Goal: Use online tool/utility: Utilize a website feature to perform a specific function

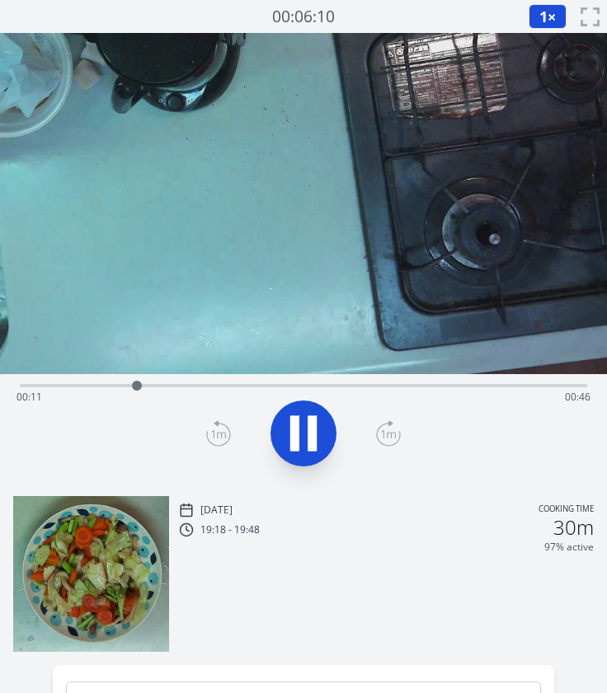
click at [291, 412] on icon at bounding box center [303, 433] width 46 height 46
click at [104, 385] on div "Time elapsed: 00:12 Time remaining: 00:46" at bounding box center [303, 397] width 574 height 26
click at [134, 388] on div "Time elapsed: 00:08 Time remaining: 00:50" at bounding box center [303, 397] width 574 height 26
click at [170, 387] on div "Time elapsed: 00:11 Time remaining: 00:47" at bounding box center [303, 397] width 574 height 26
click at [216, 382] on div "Time elapsed: 00:15 Time remaining: 00:43" at bounding box center [303, 384] width 567 height 20
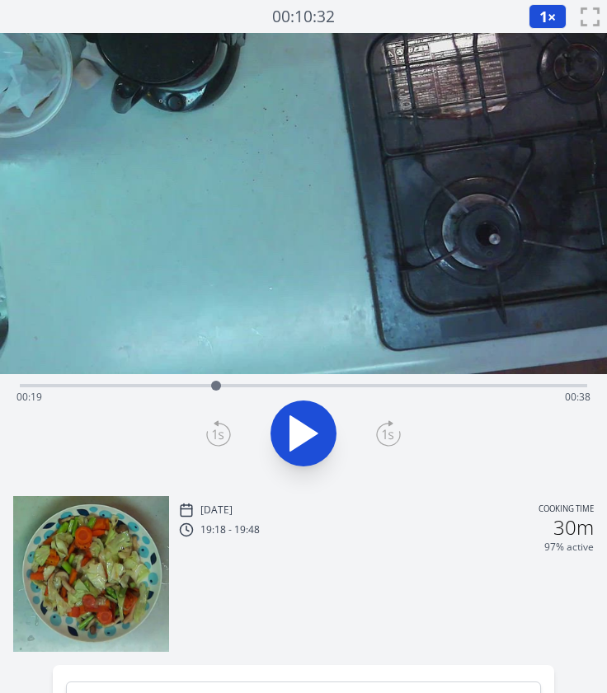
click at [227, 383] on div at bounding box center [216, 385] width 25 height 25
click at [282, 382] on div "Time elapsed: 00:21 Time remaining: 00:37" at bounding box center [303, 384] width 567 height 20
click at [342, 387] on div "Time elapsed: 00:26 Time remaining: 00:31" at bounding box center [303, 397] width 574 height 26
click at [312, 428] on icon at bounding box center [303, 433] width 46 height 46
click at [312, 428] on icon at bounding box center [311, 433] width 9 height 35
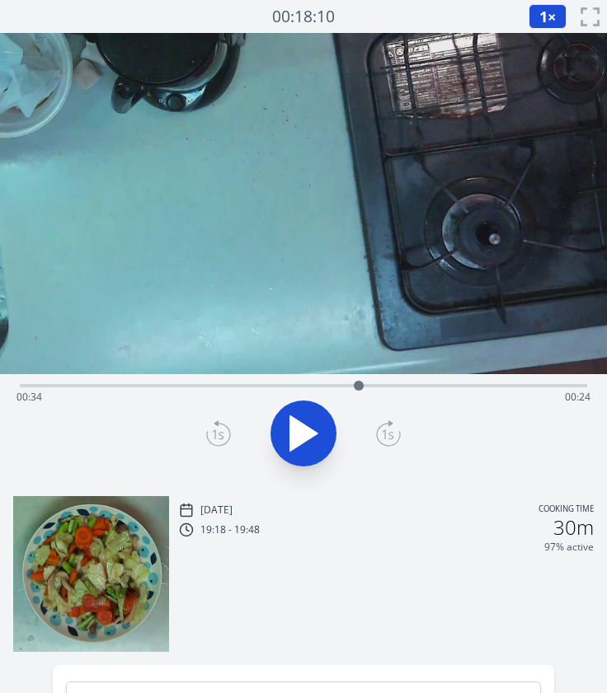
click at [334, 387] on div "Time elapsed: 00:34 Time remaining: 00:24" at bounding box center [303, 397] width 574 height 26
click at [316, 387] on div "Time elapsed: 00:31 Time remaining: 00:26" at bounding box center [303, 397] width 574 height 26
click at [295, 386] on div "Time elapsed: 00:30 Time remaining: 00:28" at bounding box center [303, 397] width 574 height 26
click at [280, 384] on div "Time elapsed: 00:27 Time remaining: 00:30" at bounding box center [303, 397] width 574 height 26
click at [290, 409] on button at bounding box center [303, 434] width 66 height 66
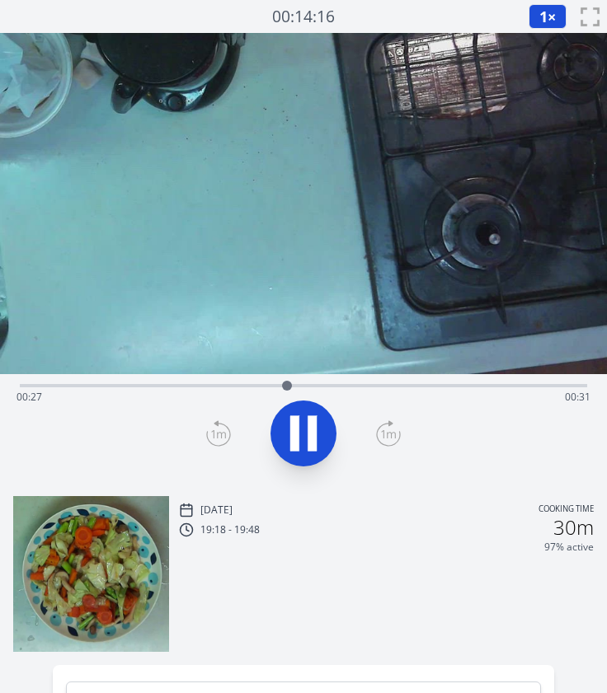
click at [290, 409] on button at bounding box center [303, 434] width 66 height 66
click at [218, 429] on icon at bounding box center [218, 433] width 25 height 26
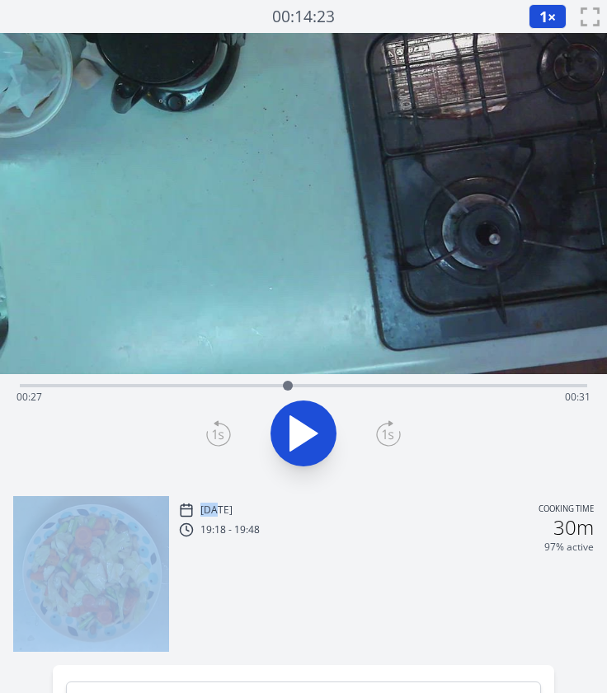
click at [218, 429] on icon at bounding box center [218, 433] width 25 height 26
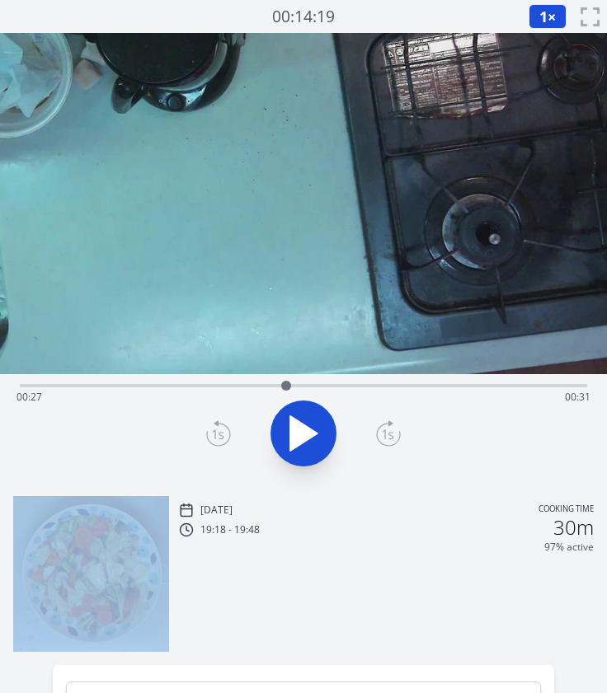
click at [218, 429] on icon at bounding box center [218, 433] width 25 height 26
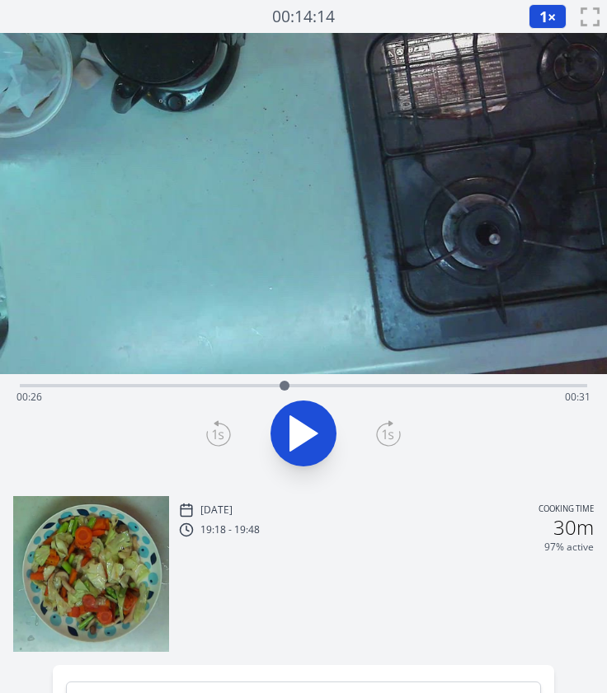
click at [218, 429] on icon at bounding box center [218, 433] width 25 height 26
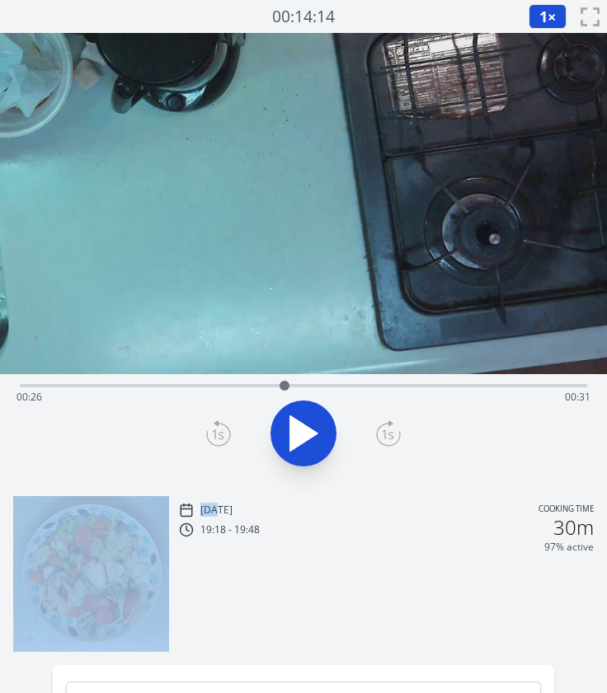
click at [218, 429] on icon at bounding box center [218, 433] width 25 height 26
click at [386, 426] on icon at bounding box center [388, 433] width 25 height 26
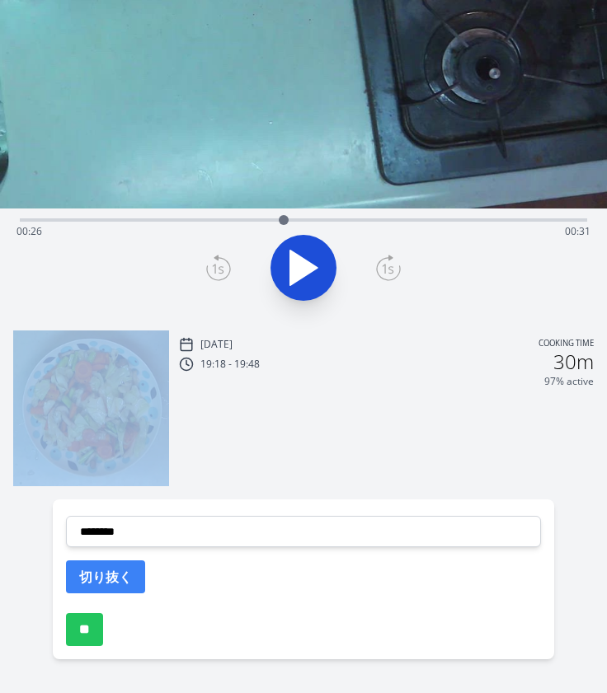
scroll to position [210, 0]
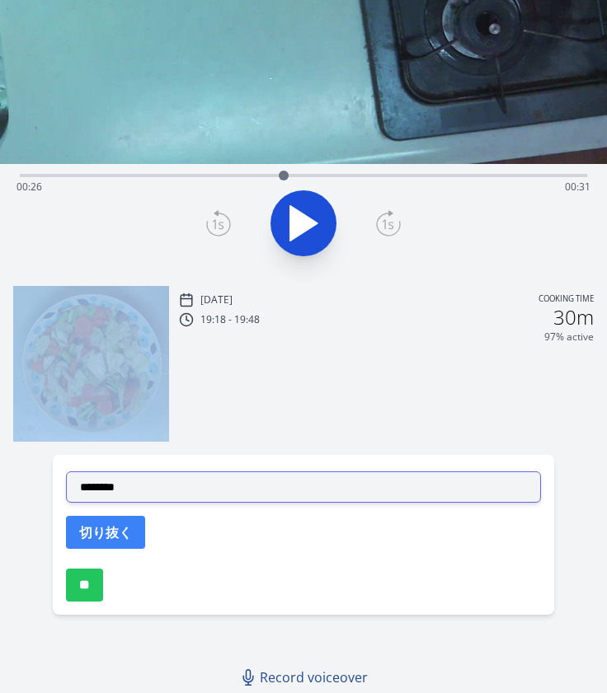
click at [260, 497] on select "**********" at bounding box center [303, 486] width 475 height 31
select select "**********"
click at [66, 471] on select "**********" at bounding box center [303, 486] width 475 height 31
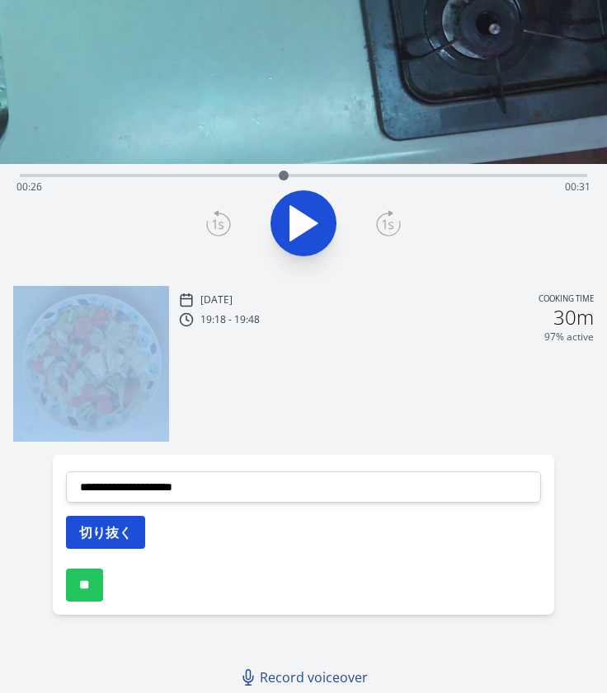
click at [128, 525] on button "切り抜く" at bounding box center [105, 532] width 79 height 33
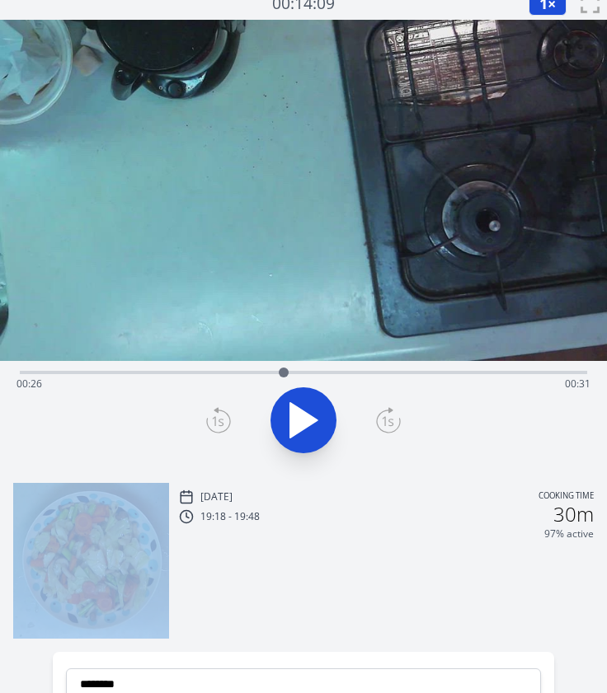
scroll to position [0, 0]
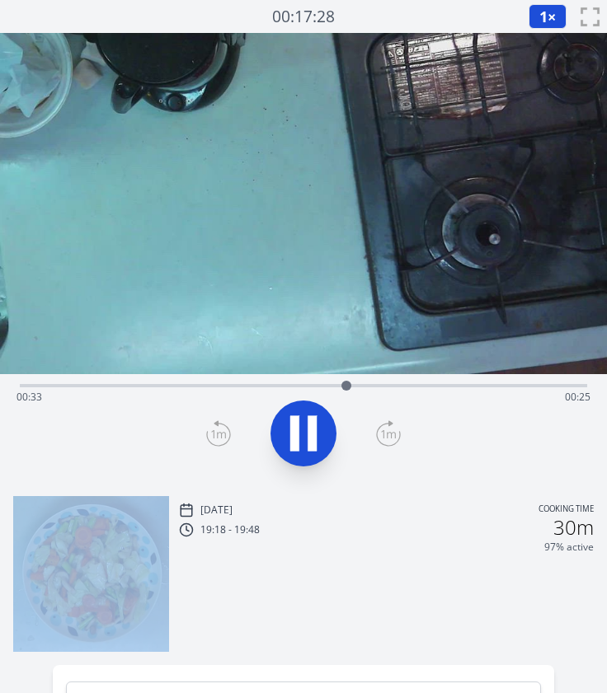
click at [305, 433] on icon at bounding box center [303, 433] width 46 height 46
click at [308, 426] on icon at bounding box center [303, 433] width 46 height 46
click at [308, 426] on icon at bounding box center [311, 433] width 9 height 35
click at [344, 384] on div at bounding box center [352, 385] width 25 height 25
click at [346, 386] on div at bounding box center [344, 386] width 10 height 10
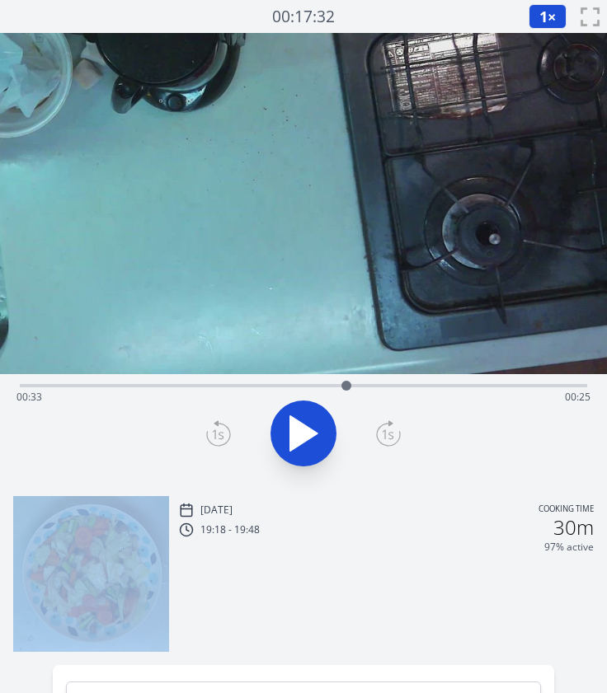
click at [300, 426] on icon at bounding box center [303, 433] width 27 height 35
click at [300, 426] on icon at bounding box center [303, 433] width 46 height 46
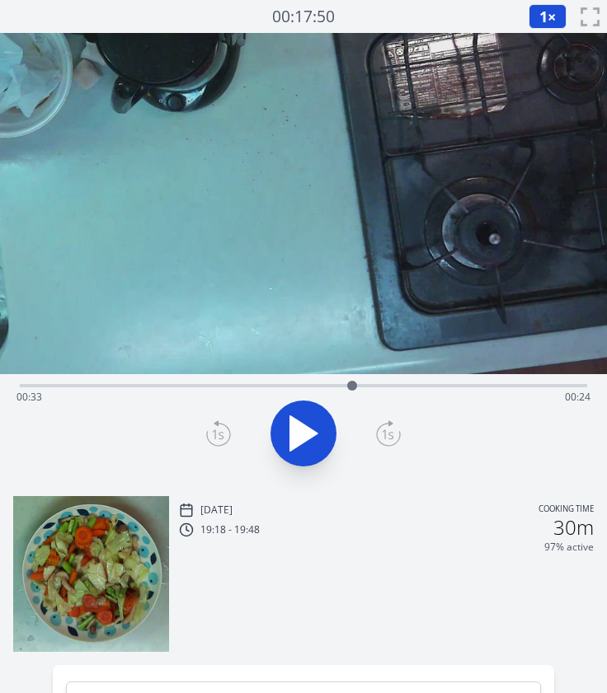
click at [217, 442] on icon at bounding box center [218, 433] width 25 height 26
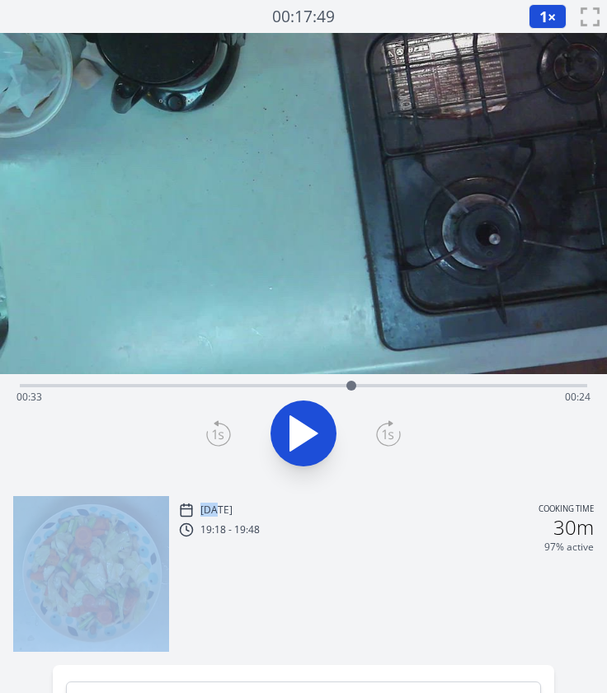
click at [217, 442] on icon at bounding box center [218, 433] width 25 height 26
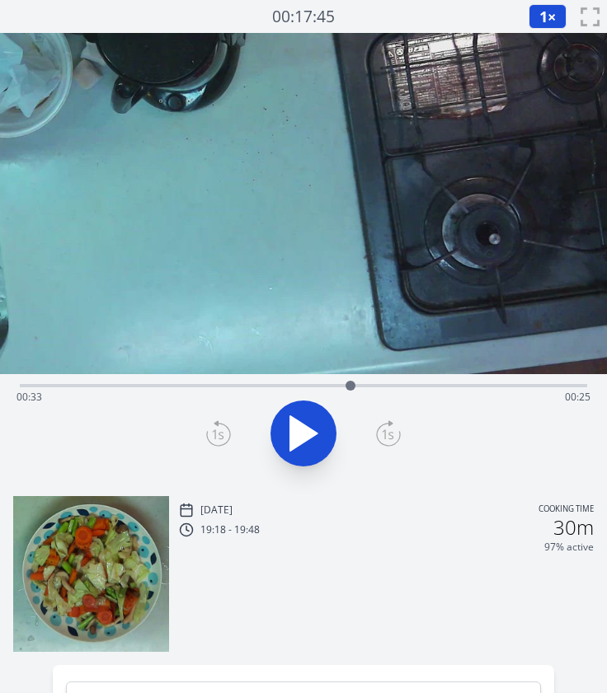
click at [217, 442] on icon at bounding box center [218, 433] width 25 height 26
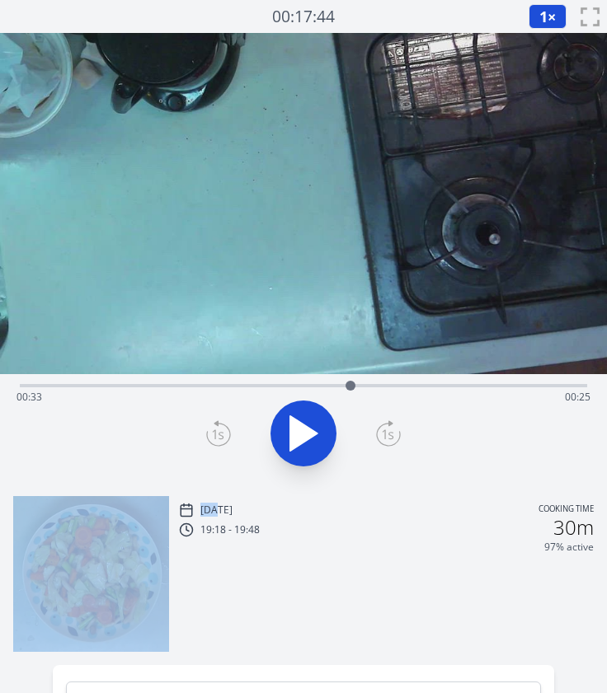
click at [217, 442] on icon at bounding box center [218, 433] width 25 height 26
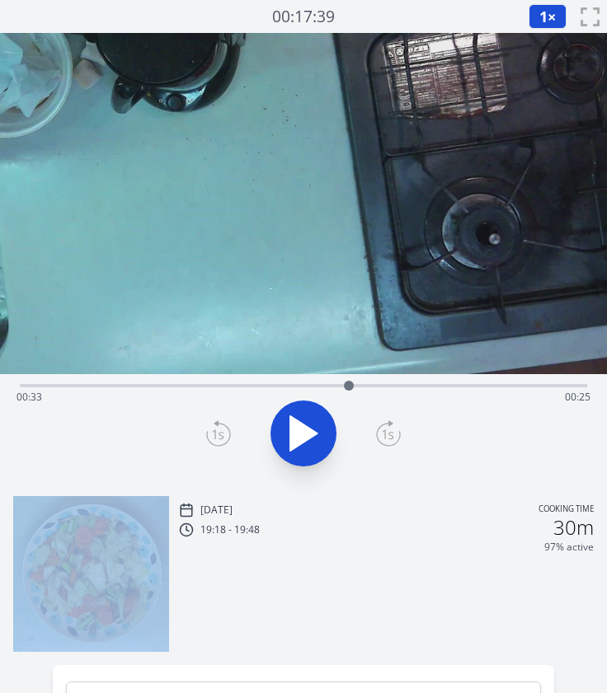
click at [217, 442] on icon at bounding box center [218, 433] width 25 height 26
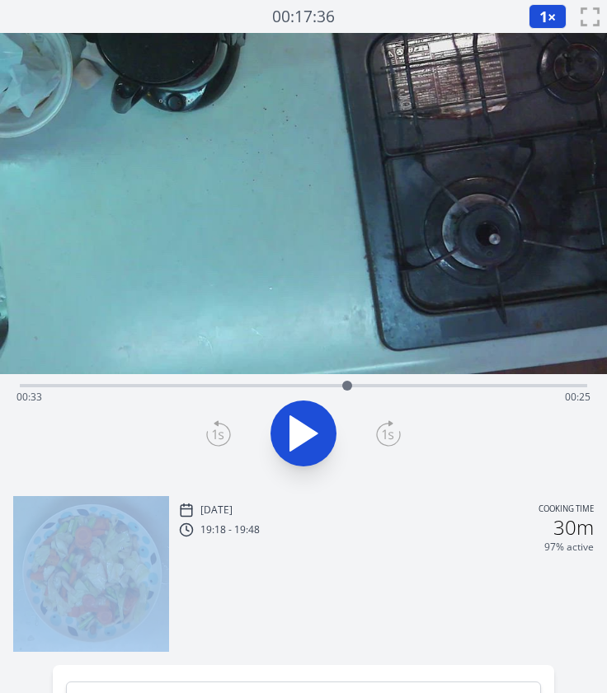
click at [217, 442] on icon at bounding box center [218, 433] width 25 height 26
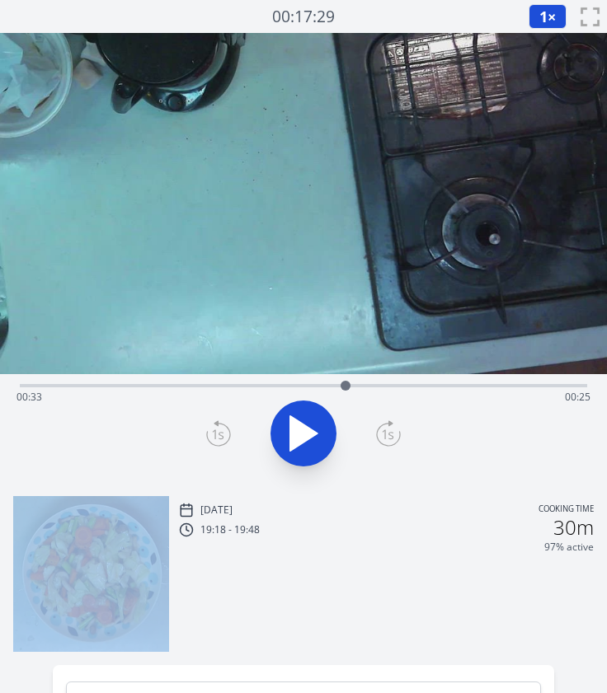
click at [217, 442] on icon at bounding box center [218, 433] width 25 height 26
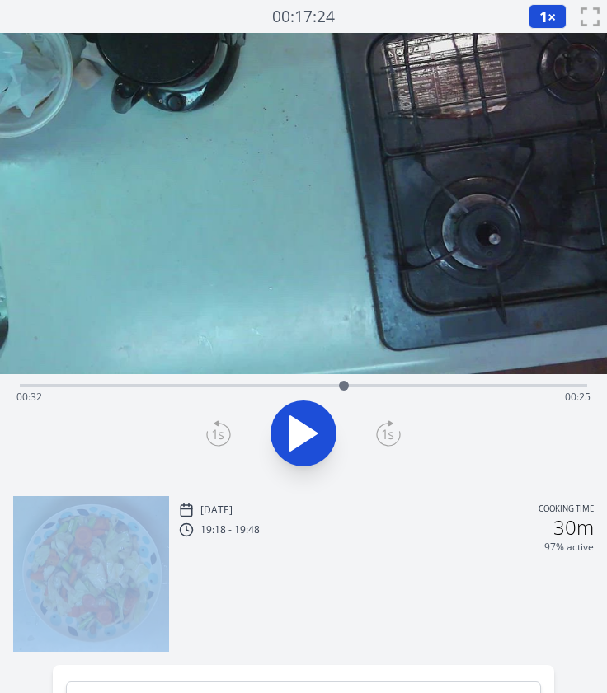
click at [217, 442] on icon at bounding box center [218, 433] width 25 height 26
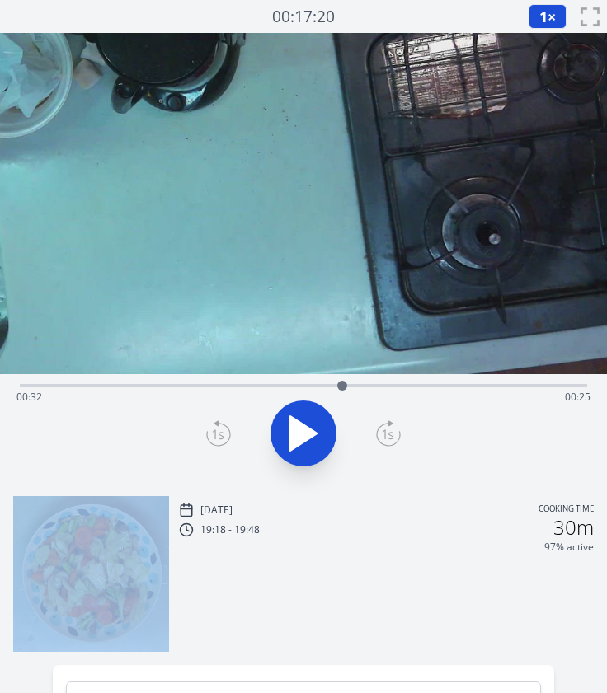
click at [217, 442] on icon at bounding box center [218, 433] width 25 height 26
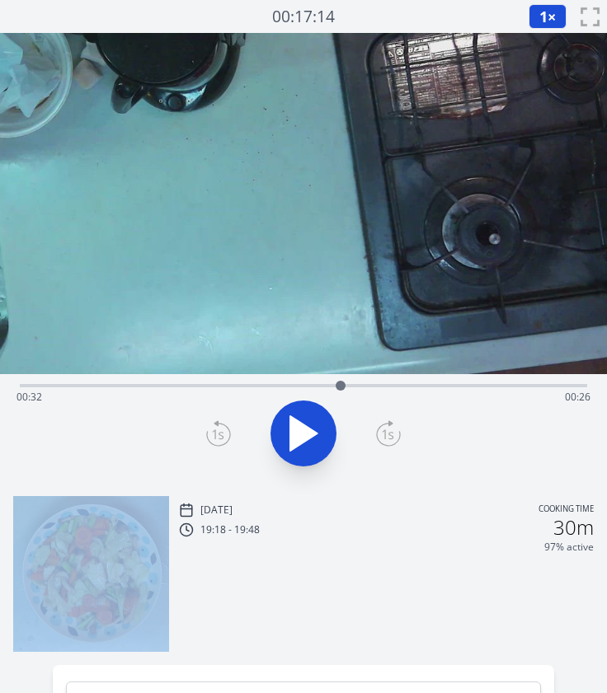
click at [217, 442] on icon at bounding box center [218, 433] width 25 height 26
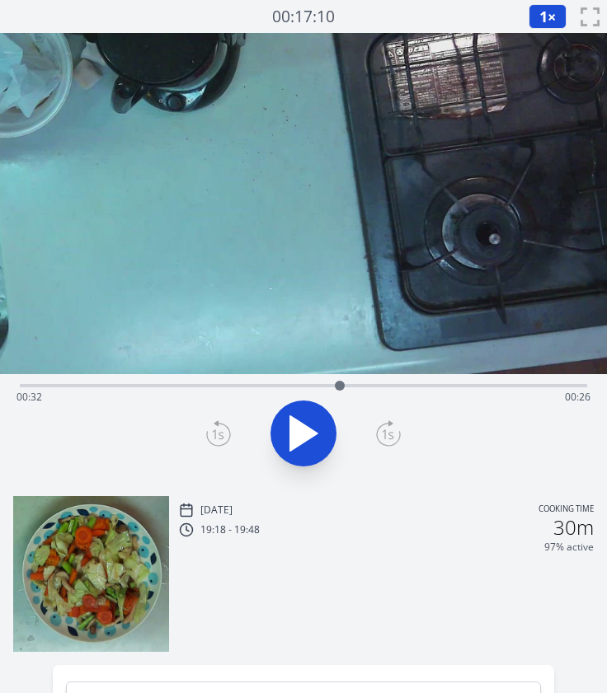
click at [217, 442] on icon at bounding box center [218, 433] width 25 height 26
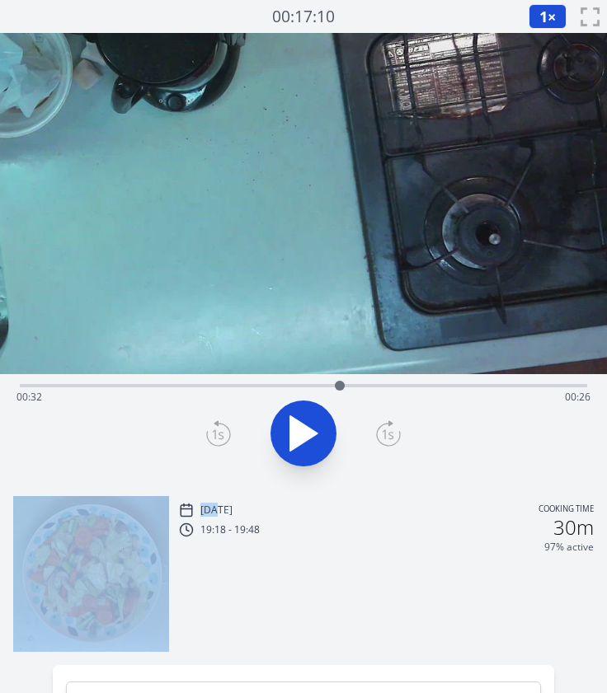
click at [217, 442] on icon at bounding box center [218, 433] width 25 height 26
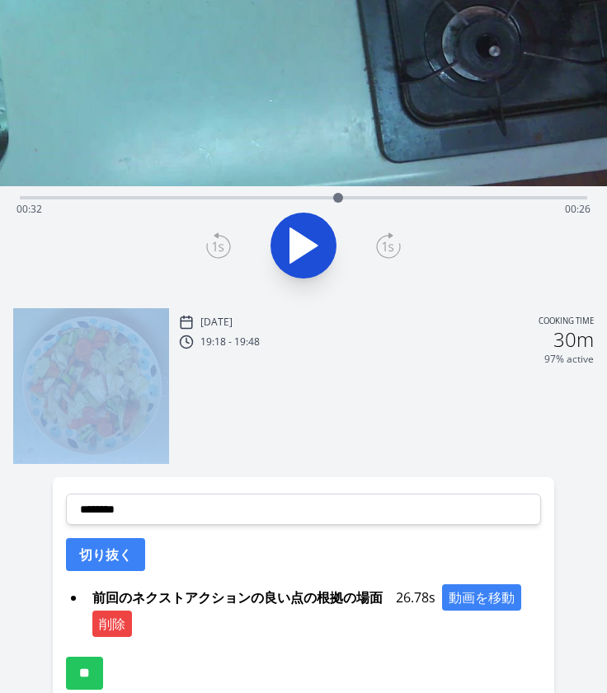
scroll to position [205, 0]
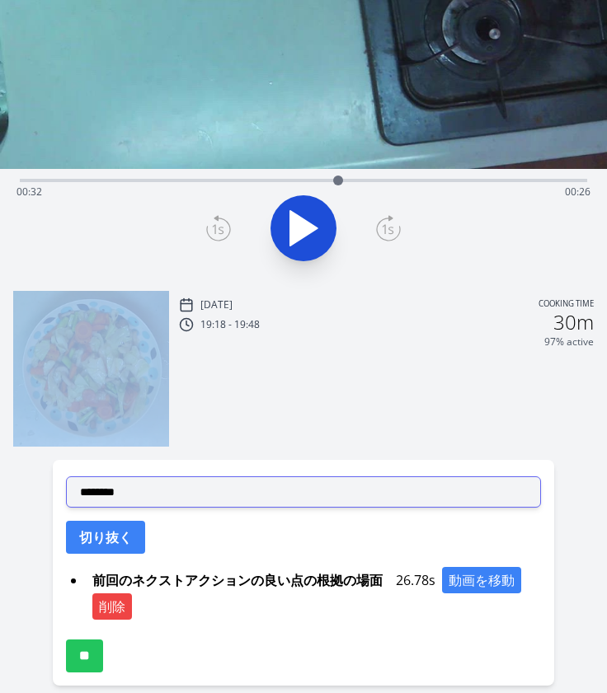
click at [166, 494] on select "**********" at bounding box center [303, 491] width 475 height 31
select select "**********"
click at [66, 476] on select "**********" at bounding box center [303, 491] width 475 height 31
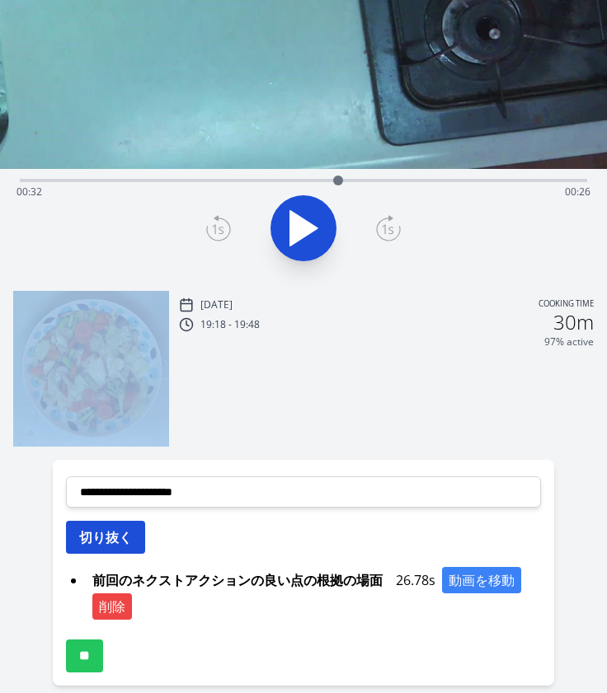
click at [129, 529] on button "切り抜く" at bounding box center [105, 537] width 79 height 33
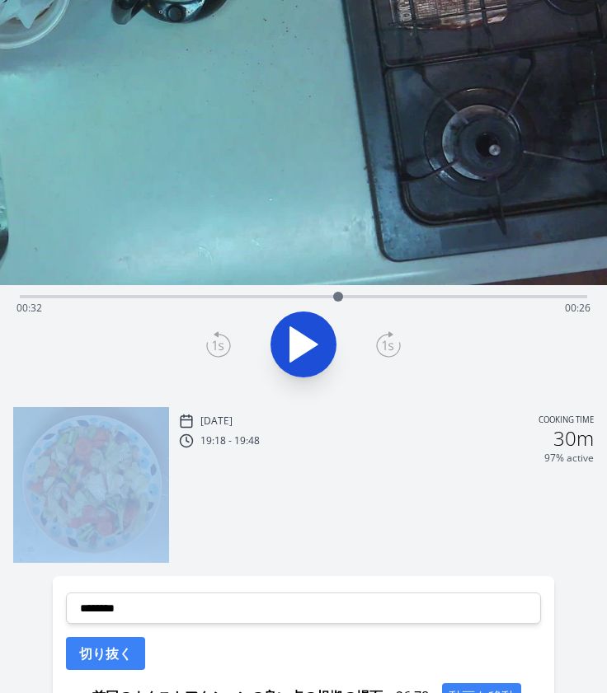
scroll to position [0, 0]
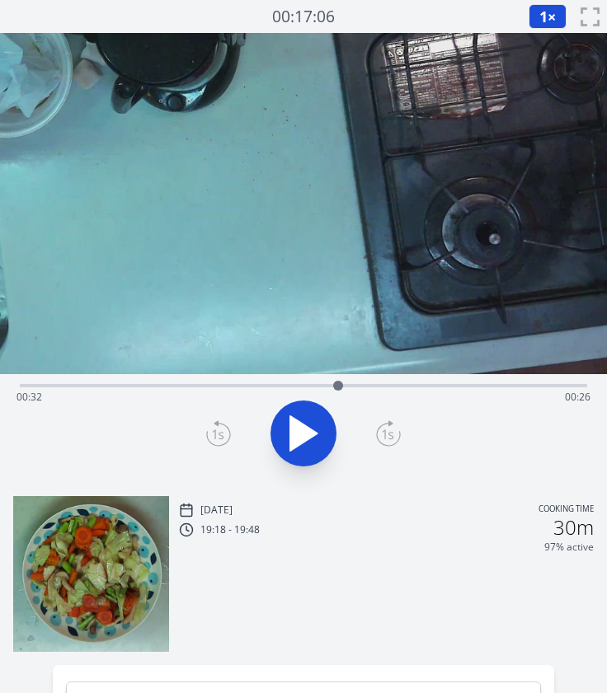
click at [76, 390] on div "Time elapsed: 00:32 Time remaining: 00:26" at bounding box center [303, 397] width 574 height 26
click at [55, 382] on div "Time elapsed: 00:05 Time remaining: 00:52" at bounding box center [303, 384] width 567 height 20
click at [18, 388] on div "Time elapsed: 00:03 Time remaining: 00:54" at bounding box center [303, 397] width 574 height 26
click at [35, 387] on div "Time elapsed: 00:00 Time remaining: 00:58" at bounding box center [303, 397] width 574 height 26
click at [53, 387] on div "Time elapsed: 00:01 Time remaining: 00:57" at bounding box center [303, 397] width 574 height 26
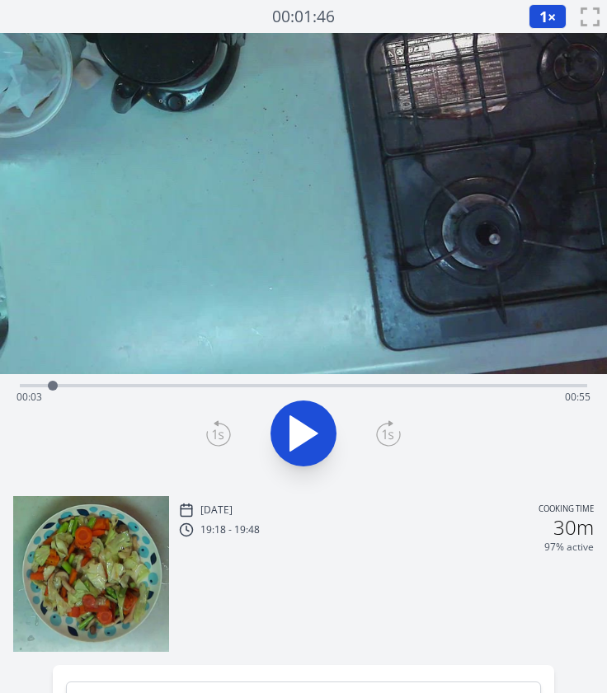
click at [81, 387] on div "Time elapsed: 00:03 Time remaining: 00:55" at bounding box center [303, 397] width 574 height 26
click at [100, 388] on div "Time elapsed: 00:06 Time remaining: 00:52" at bounding box center [303, 397] width 574 height 26
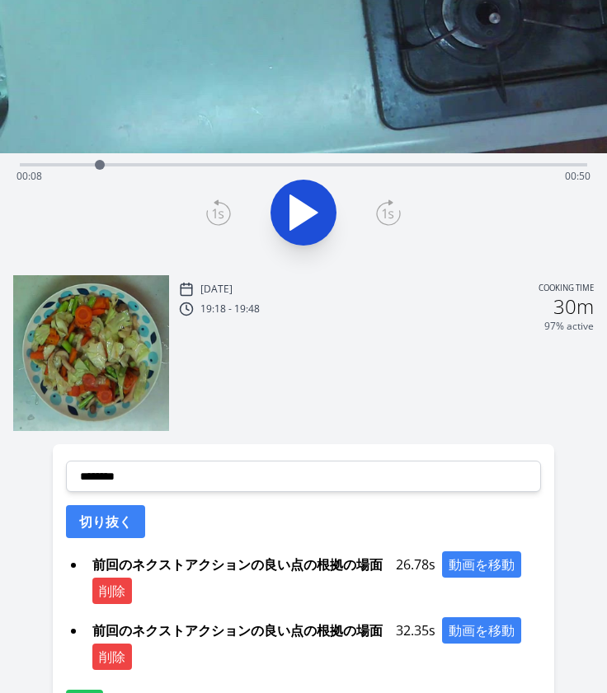
scroll to position [247, 0]
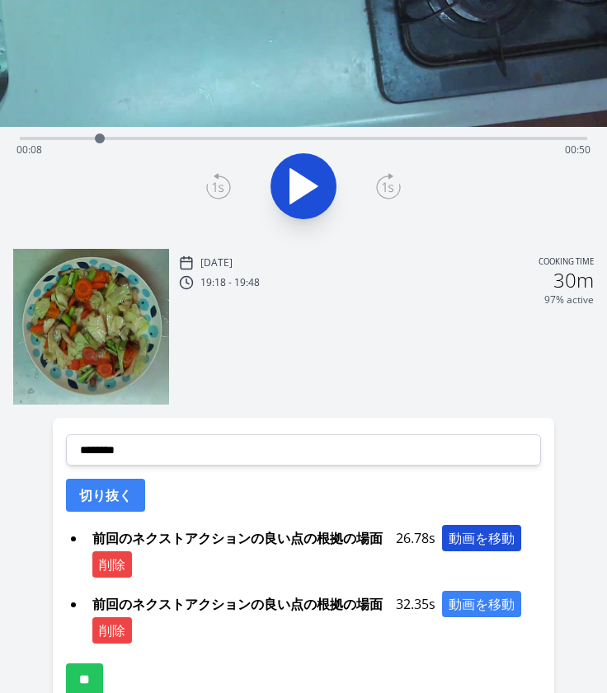
click at [471, 543] on button "動画を移動" at bounding box center [481, 538] width 79 height 26
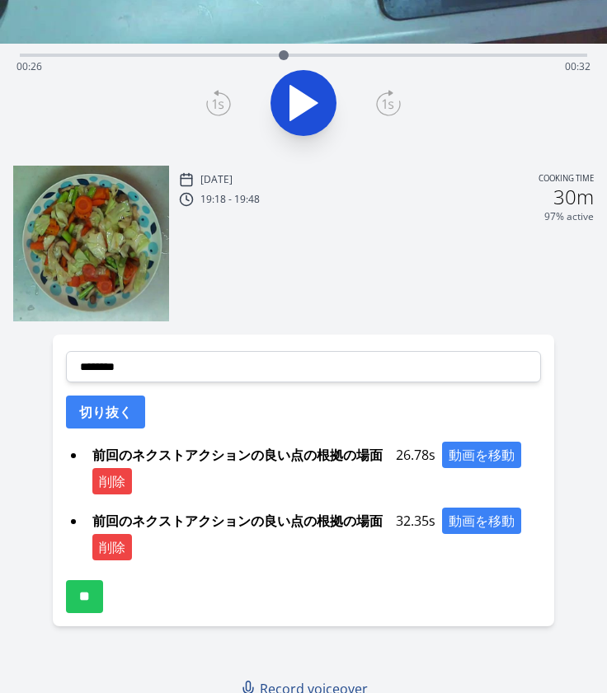
scroll to position [342, 0]
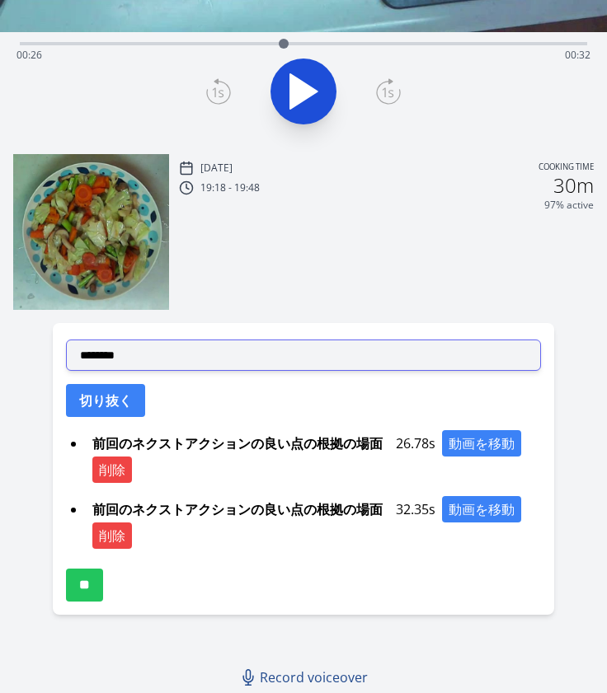
click at [143, 351] on select "**********" at bounding box center [303, 355] width 475 height 31
select select "**********"
click at [66, 340] on select "**********" at bounding box center [303, 355] width 475 height 31
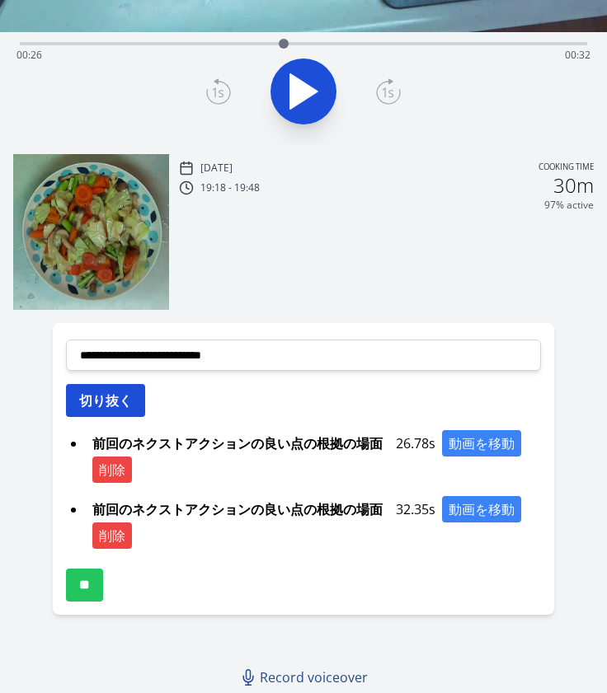
click at [118, 398] on button "切り抜く" at bounding box center [105, 400] width 79 height 33
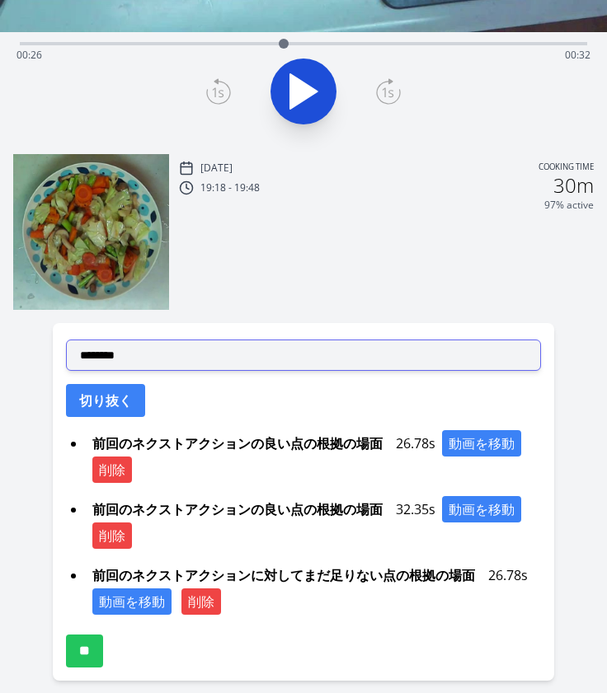
click at [148, 359] on select "**********" at bounding box center [303, 355] width 475 height 31
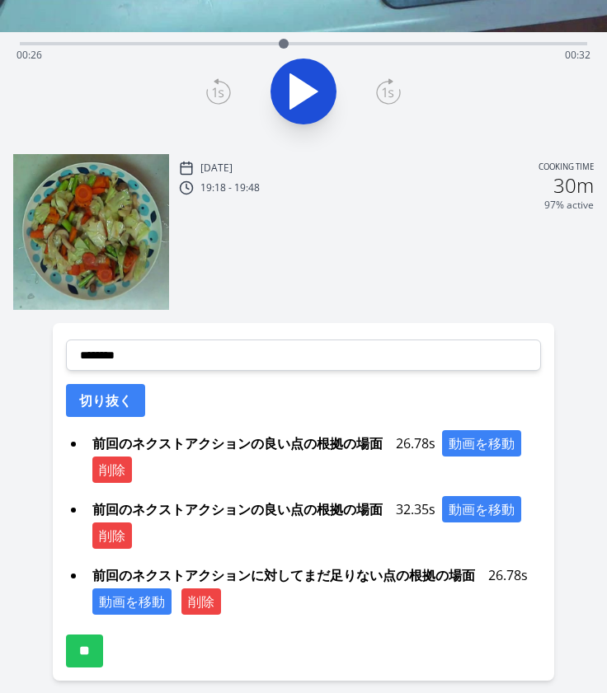
click at [267, 291] on div "Tue, 26th Aug 2025 Cooking time 19:18 - 19:48 30m 97% active" at bounding box center [386, 233] width 415 height 152
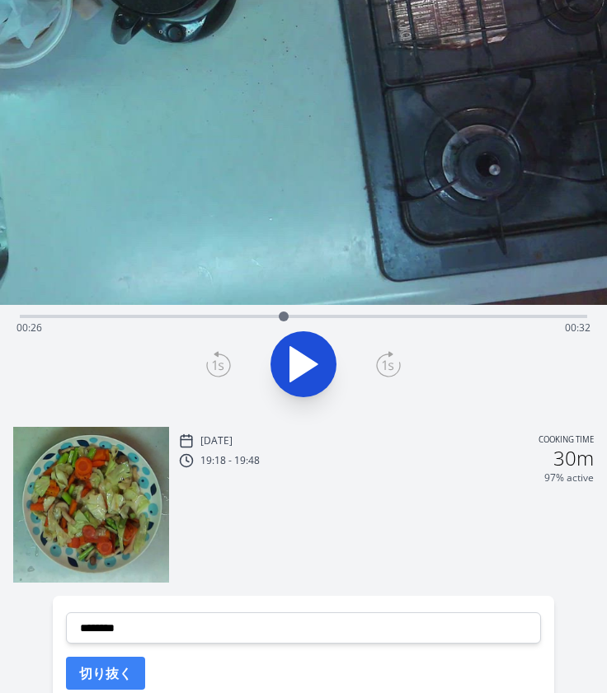
scroll to position [408, 0]
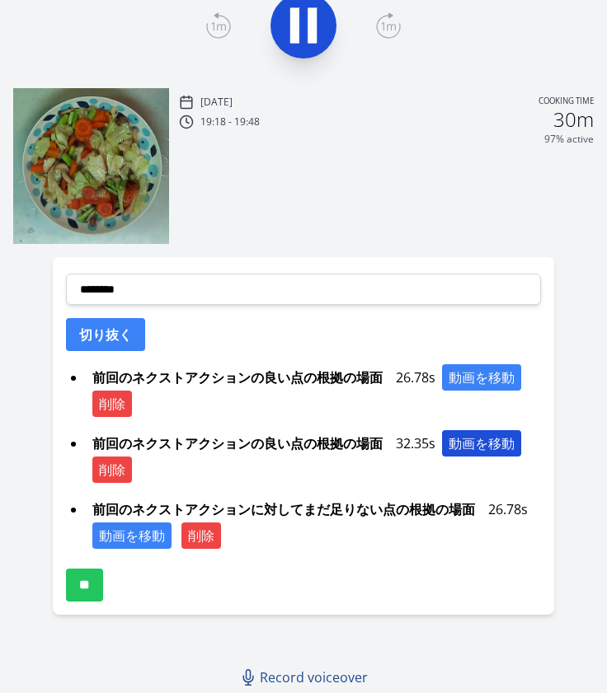
click at [451, 437] on button "動画を移動" at bounding box center [481, 443] width 79 height 26
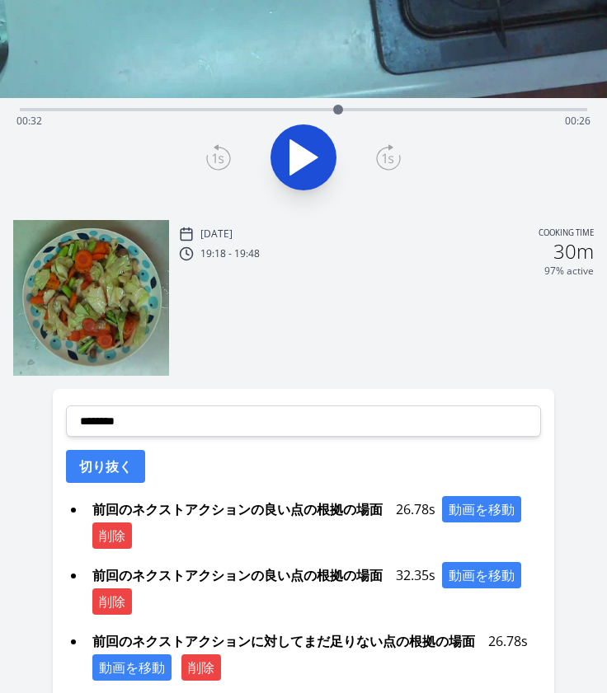
scroll to position [341, 0]
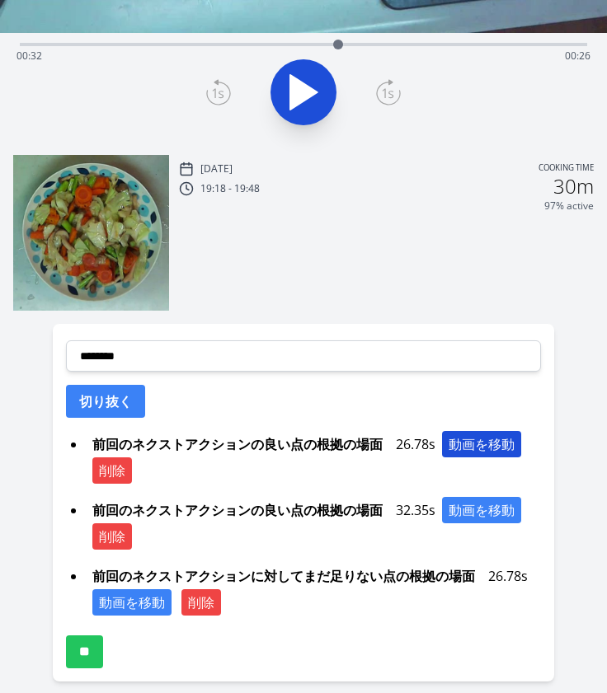
click at [449, 448] on button "動画を移動" at bounding box center [481, 444] width 79 height 26
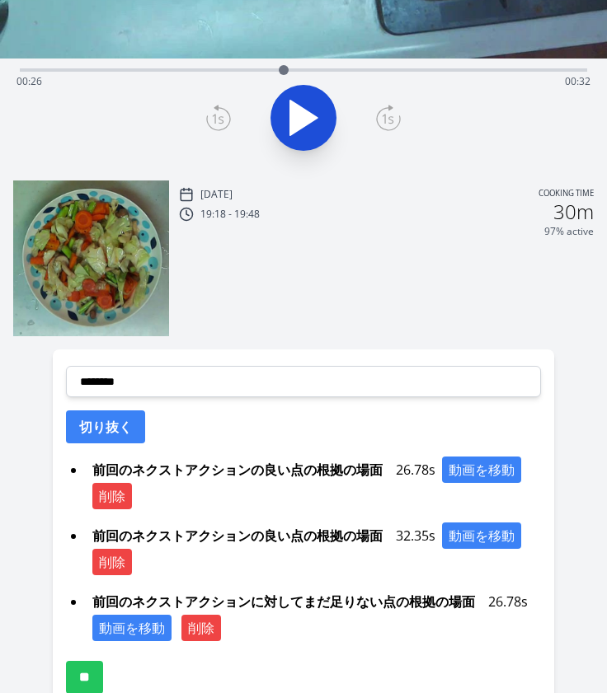
scroll to position [316, 0]
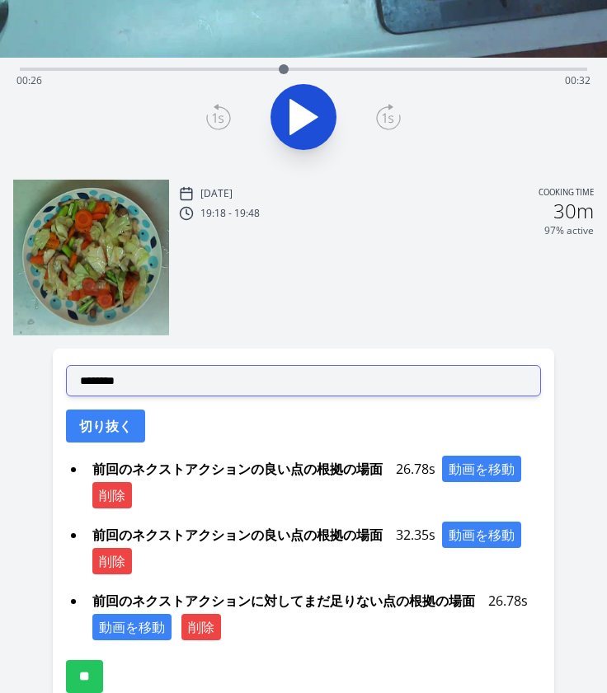
click at [138, 391] on select "**********" at bounding box center [303, 380] width 475 height 31
select select "**********"
click at [66, 365] on select "**********" at bounding box center [303, 380] width 475 height 31
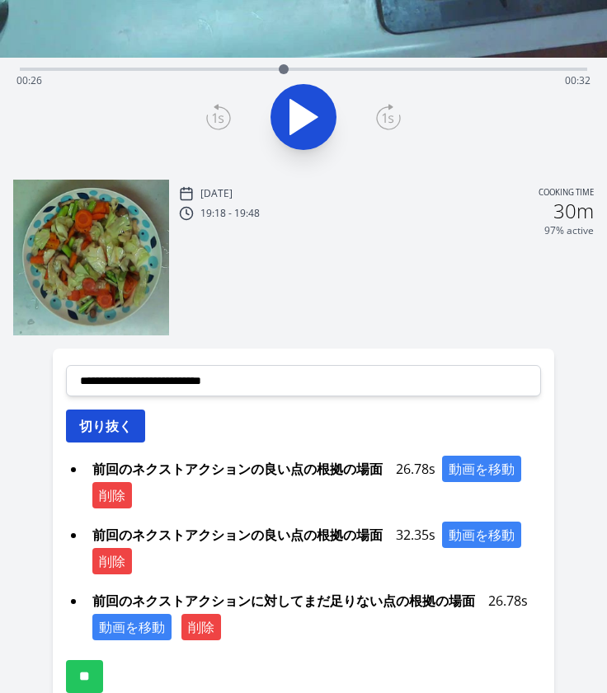
click at [120, 419] on button "切り抜く" at bounding box center [105, 426] width 79 height 33
select select
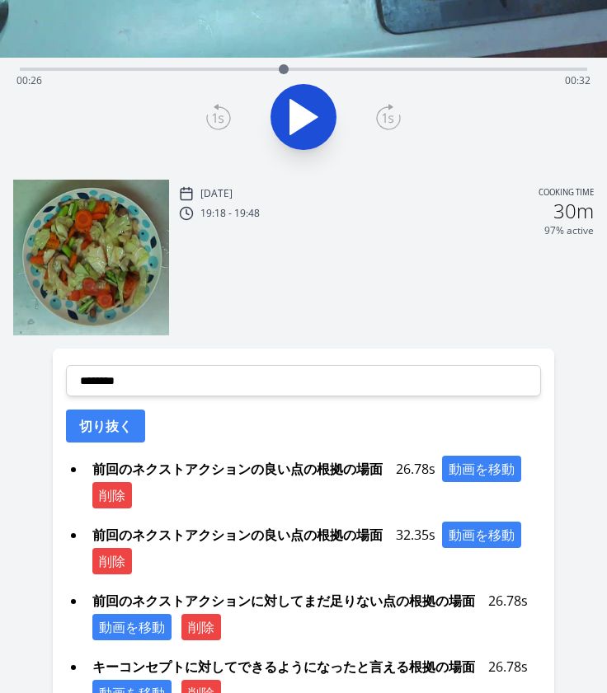
scroll to position [474, 0]
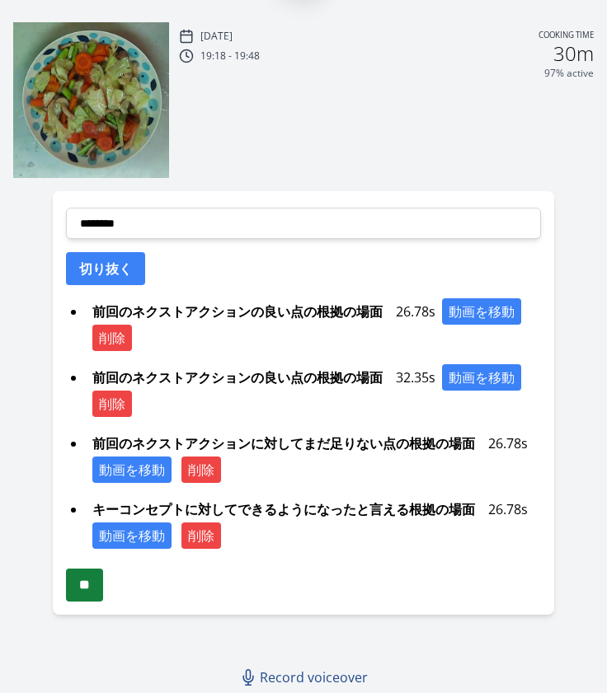
click at [89, 598] on input "**" at bounding box center [84, 585] width 37 height 33
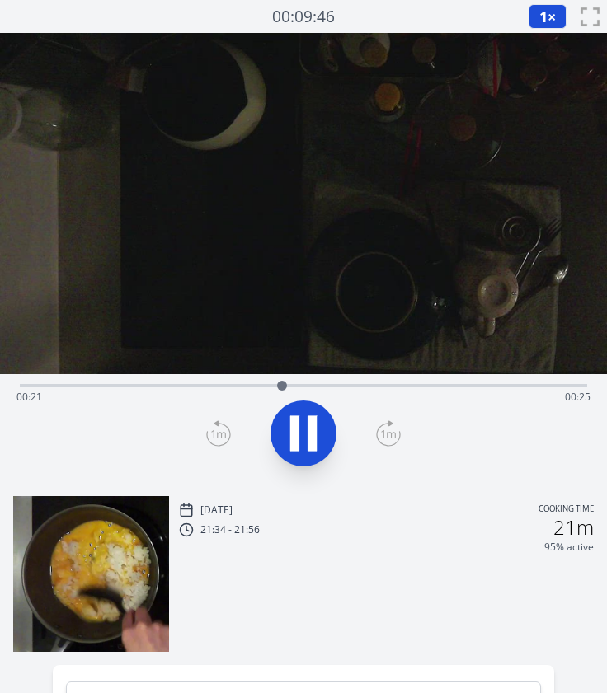
click at [49, 383] on div "Time elapsed: 00:21 Time remaining: 00:25" at bounding box center [303, 384] width 567 height 20
click at [420, 395] on div "Time elapsed: 00:03 Time remaining: 00:43" at bounding box center [303, 397] width 574 height 26
click at [325, 424] on icon at bounding box center [303, 433] width 46 height 46
click at [425, 387] on div at bounding box center [437, 385] width 25 height 25
click at [315, 427] on icon at bounding box center [303, 433] width 46 height 46
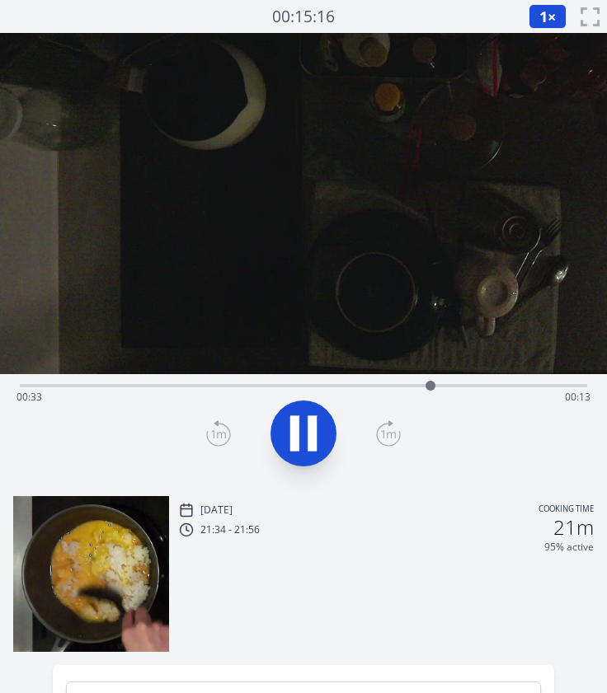
click at [315, 427] on icon at bounding box center [311, 433] width 9 height 35
click at [315, 427] on icon at bounding box center [303, 433] width 46 height 46
click at [315, 427] on icon at bounding box center [311, 433] width 9 height 35
click at [315, 427] on icon at bounding box center [303, 433] width 46 height 46
click at [315, 427] on icon at bounding box center [311, 433] width 9 height 35
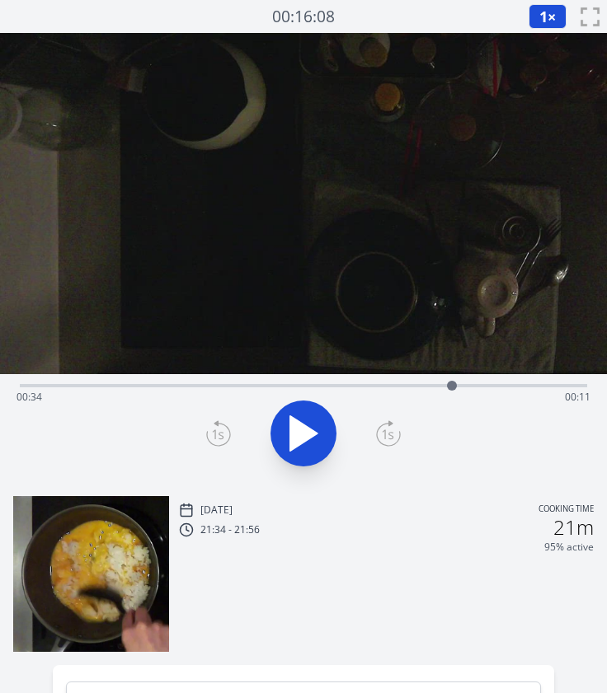
click at [223, 437] on icon at bounding box center [219, 435] width 12 height 10
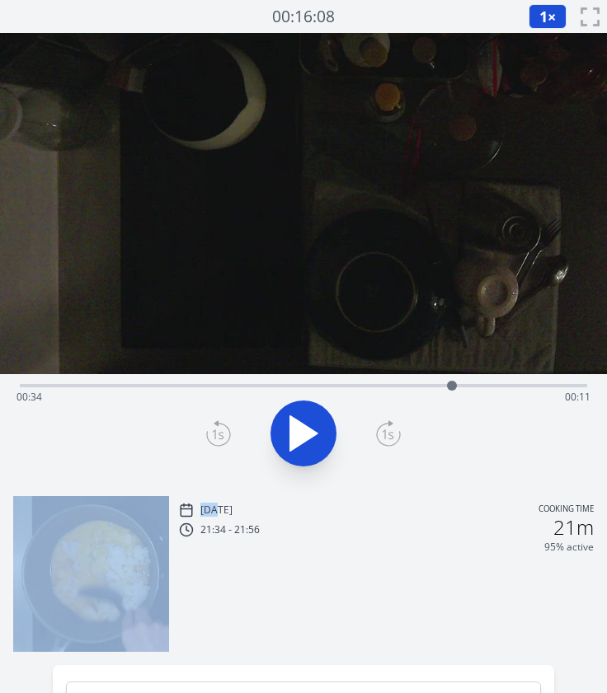
click at [223, 437] on icon at bounding box center [219, 435] width 12 height 10
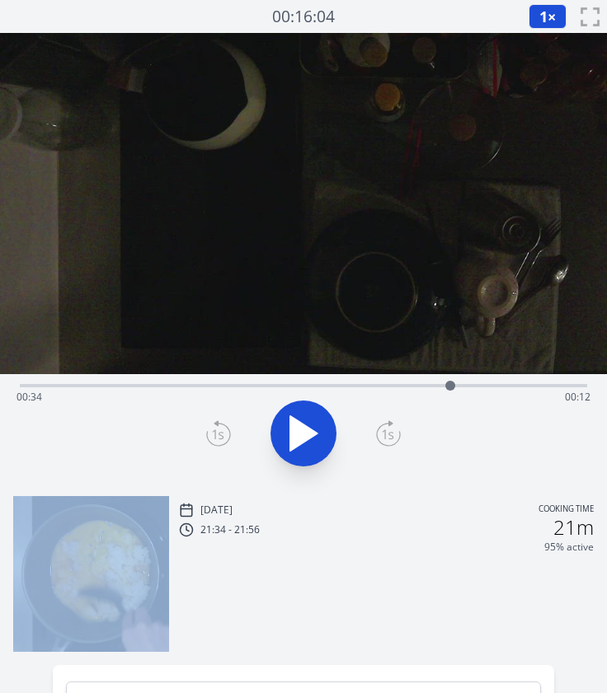
click at [223, 437] on icon at bounding box center [219, 435] width 12 height 10
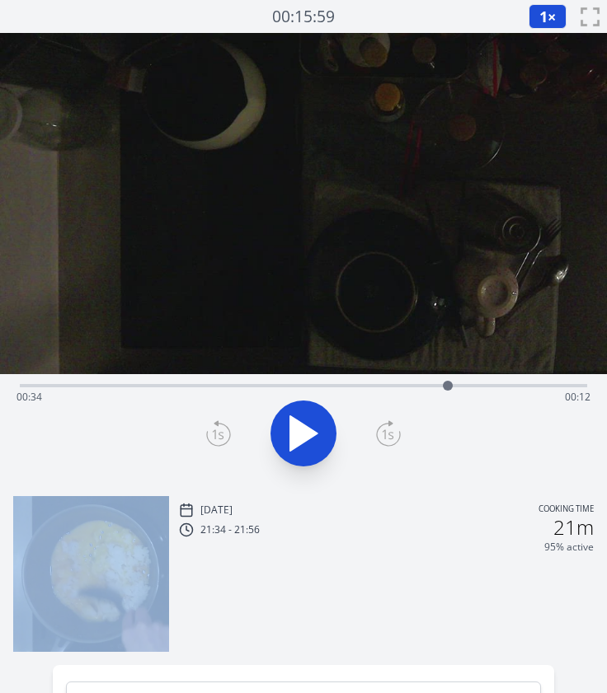
click at [223, 437] on icon at bounding box center [219, 435] width 12 height 10
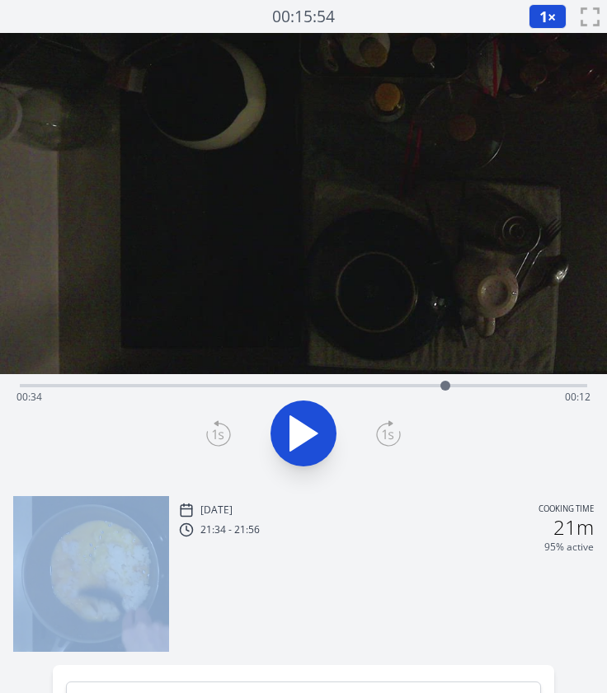
click at [223, 437] on icon at bounding box center [219, 435] width 12 height 10
click at [382, 430] on icon at bounding box center [388, 433] width 25 height 26
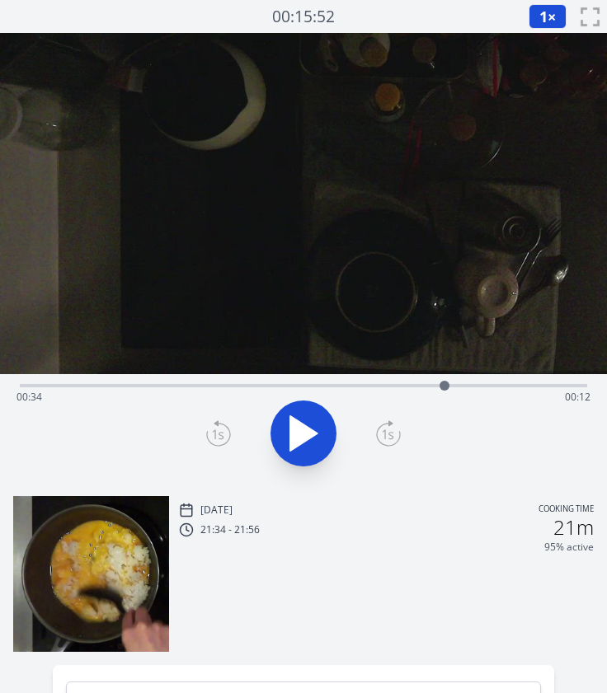
click at [359, 382] on div "Time elapsed: 00:34 Time remaining: 00:12" at bounding box center [303, 384] width 567 height 20
click at [300, 421] on icon at bounding box center [303, 433] width 46 height 46
click at [222, 430] on icon at bounding box center [218, 433] width 25 height 26
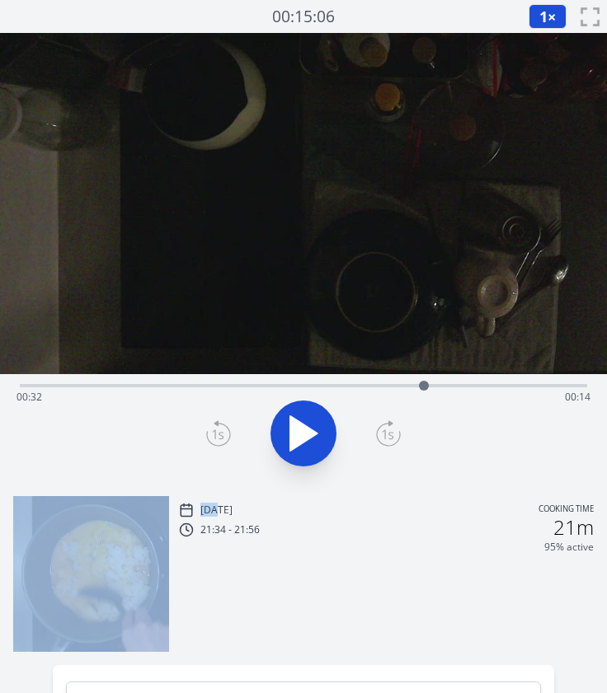
click at [222, 430] on icon at bounding box center [218, 433] width 25 height 26
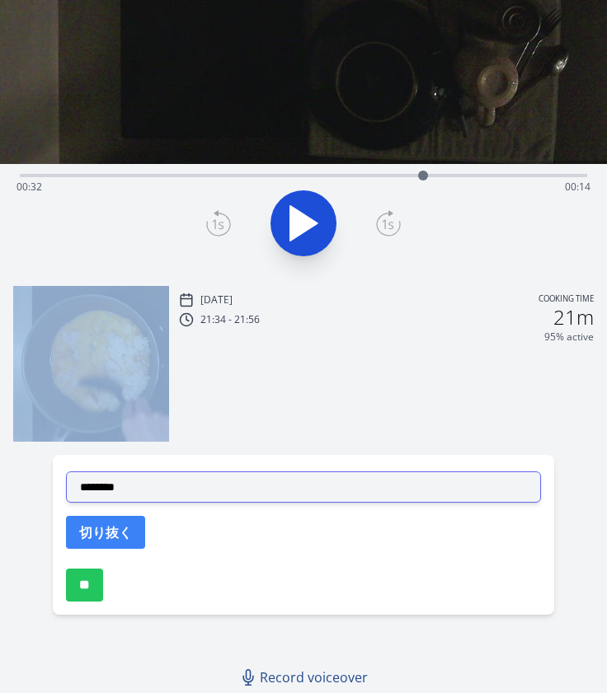
click at [147, 485] on select "**********" at bounding box center [303, 486] width 475 height 31
select select "**********"
click at [66, 471] on select "**********" at bounding box center [303, 486] width 475 height 31
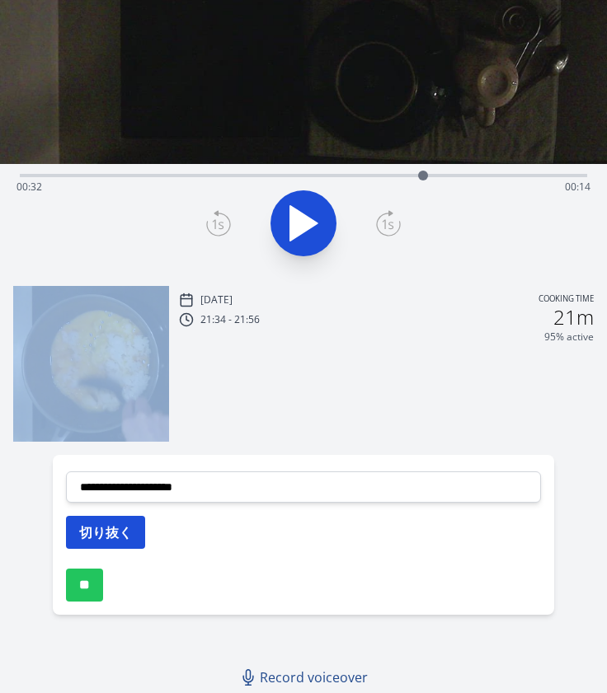
click at [97, 530] on button "切り抜く" at bounding box center [105, 532] width 79 height 33
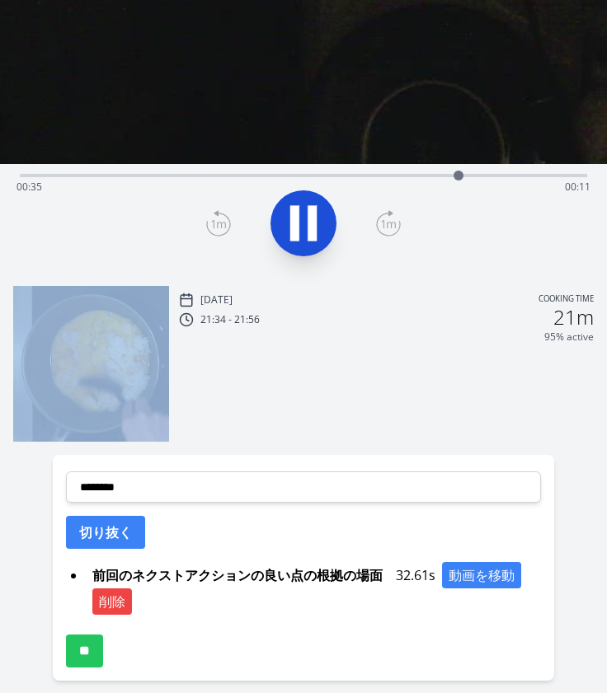
scroll to position [0, 0]
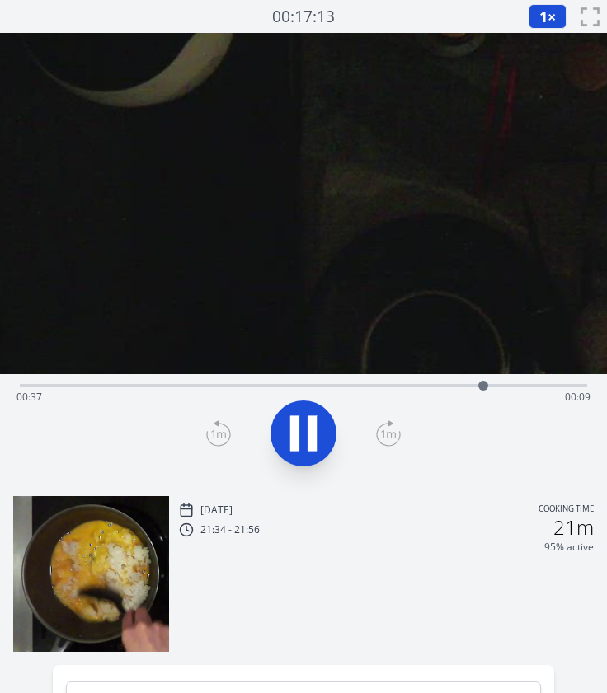
click at [277, 388] on div "Time elapsed: 00:37 Time remaining: 00:09" at bounding box center [303, 397] width 574 height 26
click at [344, 384] on div "Time elapsed: 00:22 Time remaining: 00:24" at bounding box center [303, 397] width 574 height 26
click at [378, 385] on div at bounding box center [369, 385] width 25 height 25
click at [312, 424] on icon at bounding box center [311, 433] width 9 height 35
click at [405, 436] on div at bounding box center [303, 433] width 587 height 79
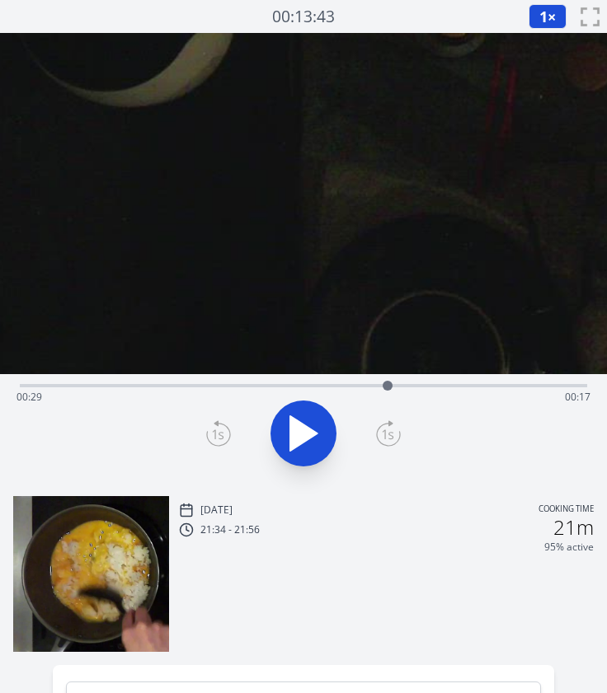
click at [377, 435] on icon at bounding box center [388, 435] width 23 height 22
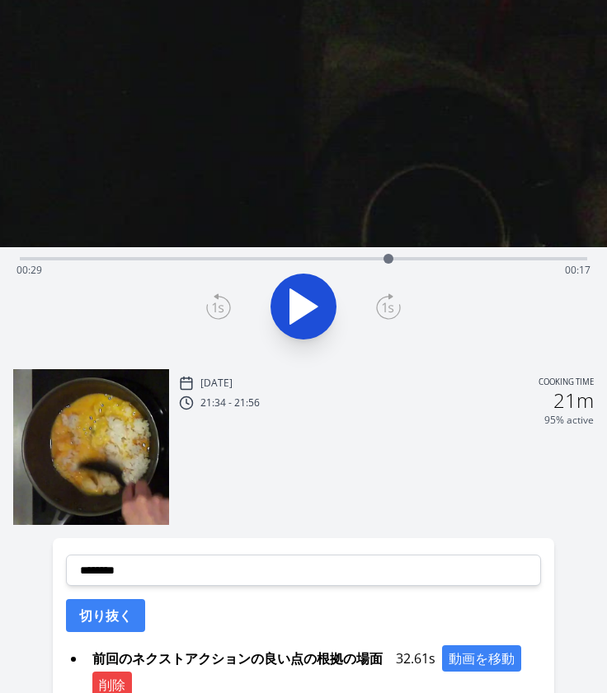
scroll to position [138, 0]
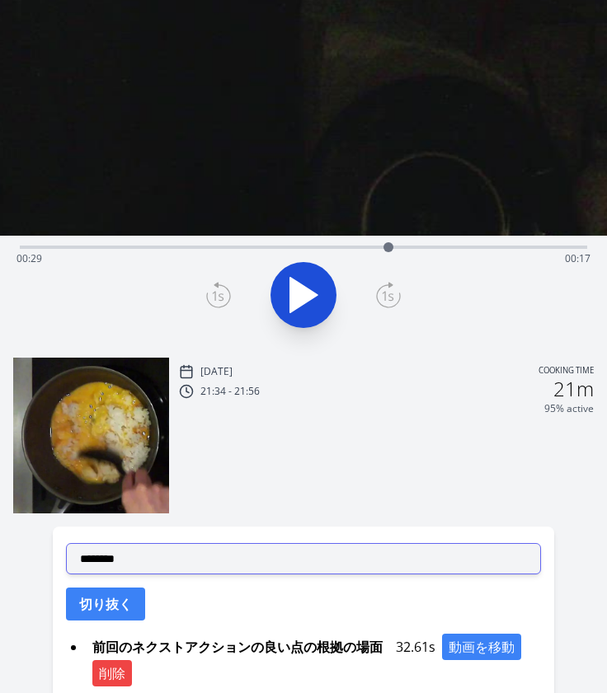
click at [204, 555] on select "**********" at bounding box center [303, 558] width 475 height 31
select select "**********"
click at [66, 543] on select "**********" at bounding box center [303, 558] width 475 height 31
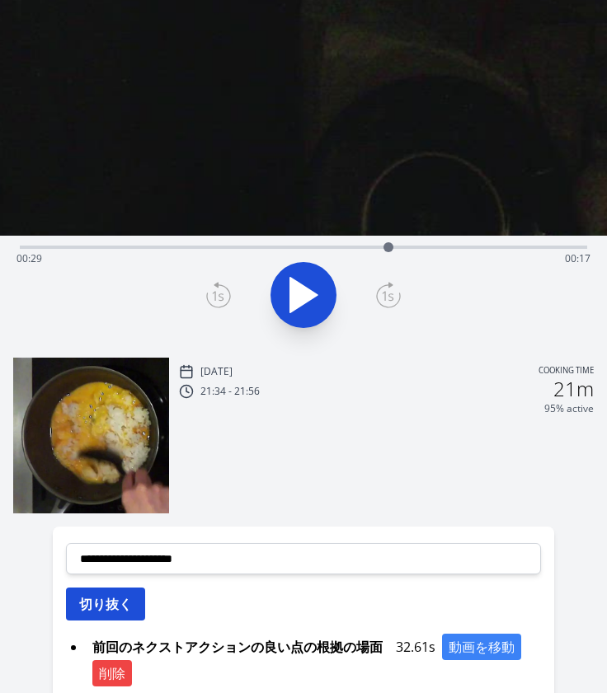
click at [77, 614] on button "切り抜く" at bounding box center [105, 604] width 79 height 33
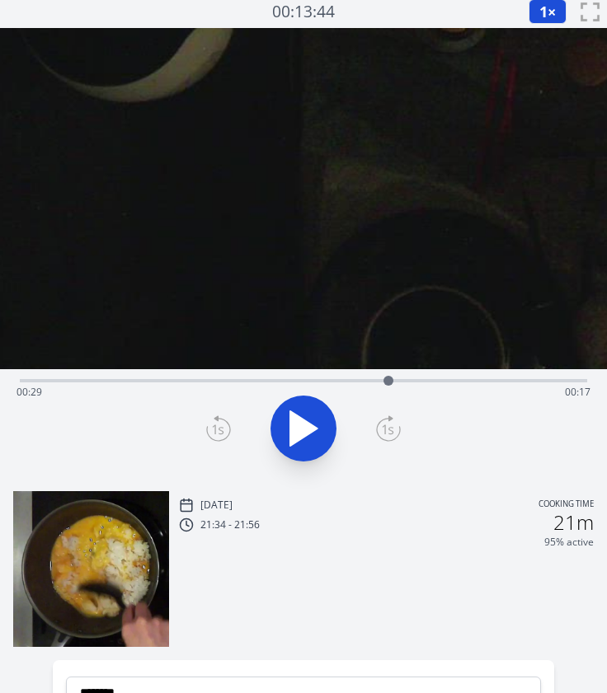
scroll to position [0, 0]
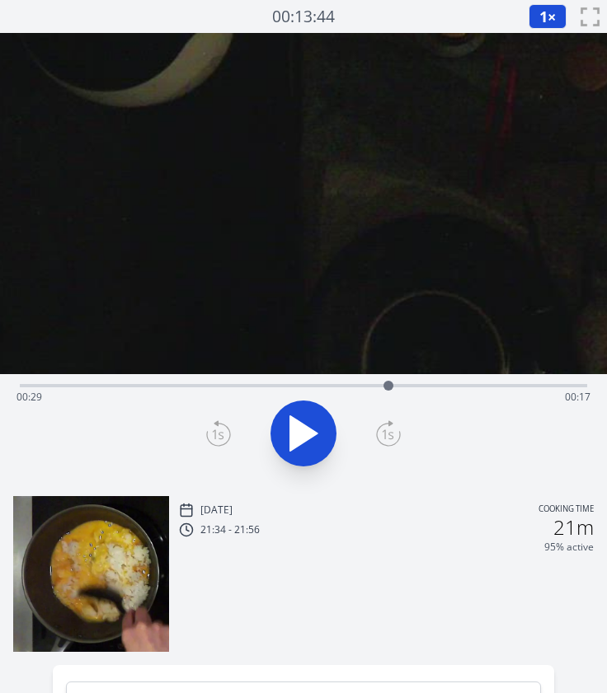
click at [250, 387] on div "Time elapsed: 00:29 Time remaining: 00:17" at bounding box center [303, 397] width 574 height 26
click at [277, 384] on div "Time elapsed: 00:18 Time remaining: 00:28" at bounding box center [303, 397] width 574 height 26
click at [312, 385] on div "Time elapsed: 00:20 Time remaining: 00:26" at bounding box center [303, 397] width 574 height 26
click at [339, 384] on div "Time elapsed: 00:23 Time remaining: 00:23" at bounding box center [303, 397] width 574 height 26
click at [382, 384] on div "Time elapsed: 00:25 Time remaining: 00:21" at bounding box center [303, 397] width 574 height 26
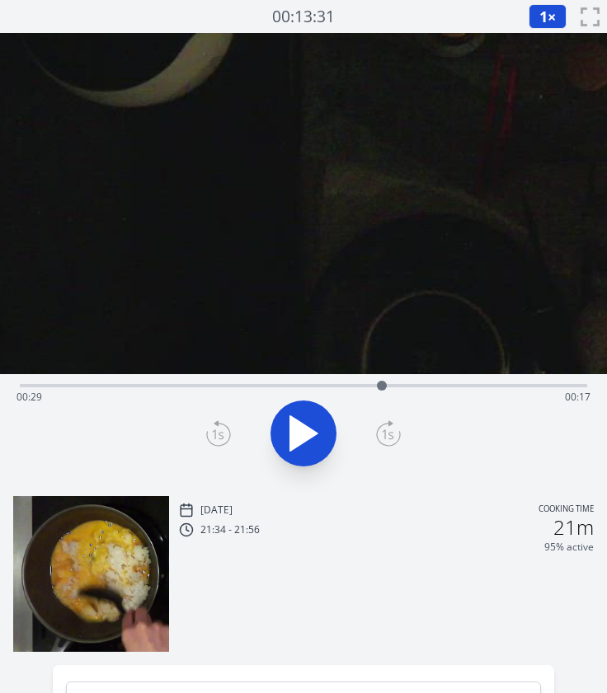
click at [386, 383] on div at bounding box center [382, 386] width 10 height 10
click at [392, 383] on div at bounding box center [385, 385] width 25 height 25
click at [382, 383] on div at bounding box center [392, 385] width 25 height 25
click at [382, 383] on div at bounding box center [382, 386] width 10 height 10
click at [354, 384] on div "Time elapsed: 00:29 Time remaining: 00:17" at bounding box center [303, 397] width 574 height 26
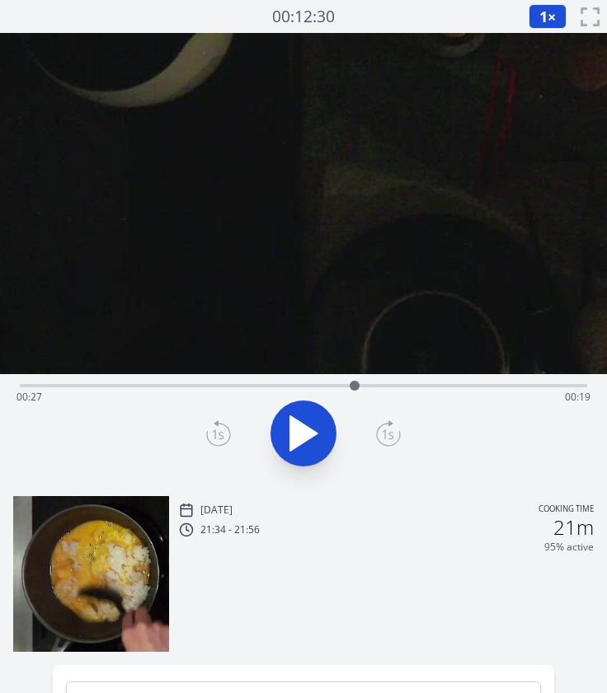
click at [302, 423] on icon at bounding box center [303, 433] width 27 height 35
click at [302, 423] on icon at bounding box center [303, 433] width 46 height 46
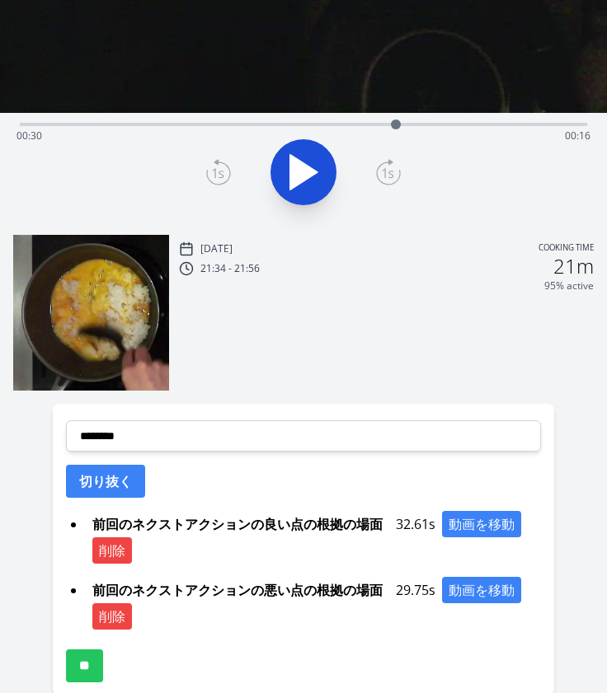
scroll to position [262, 0]
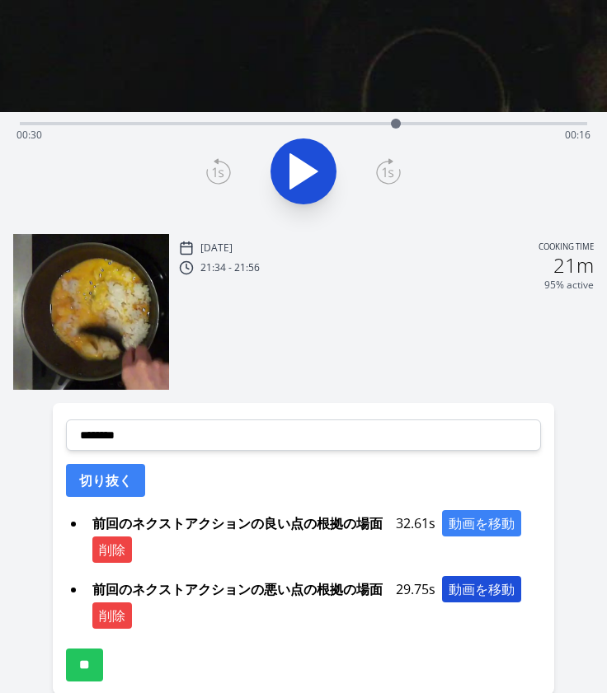
click at [469, 577] on button "動画を移動" at bounding box center [481, 589] width 79 height 26
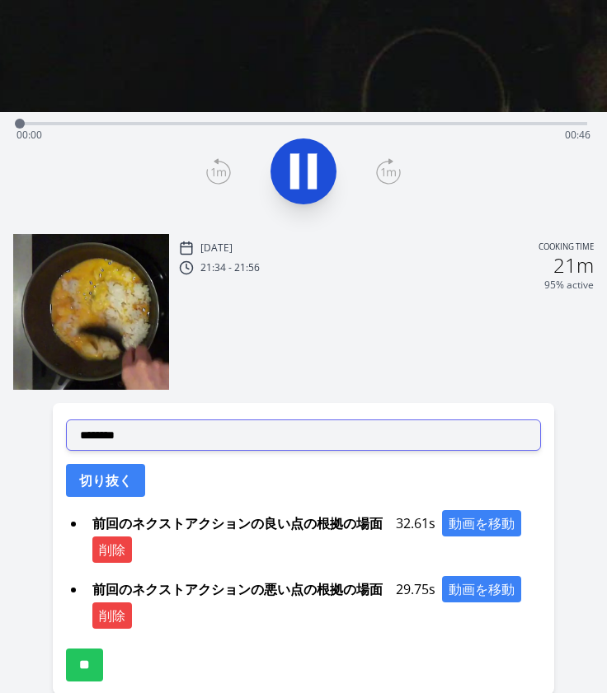
click at [349, 438] on select "**********" at bounding box center [303, 434] width 475 height 31
click at [66, 419] on select "**********" at bounding box center [303, 434] width 475 height 31
click at [188, 438] on select "**********" at bounding box center [303, 434] width 475 height 31
select select "**********"
click at [66, 419] on select "**********" at bounding box center [303, 434] width 475 height 31
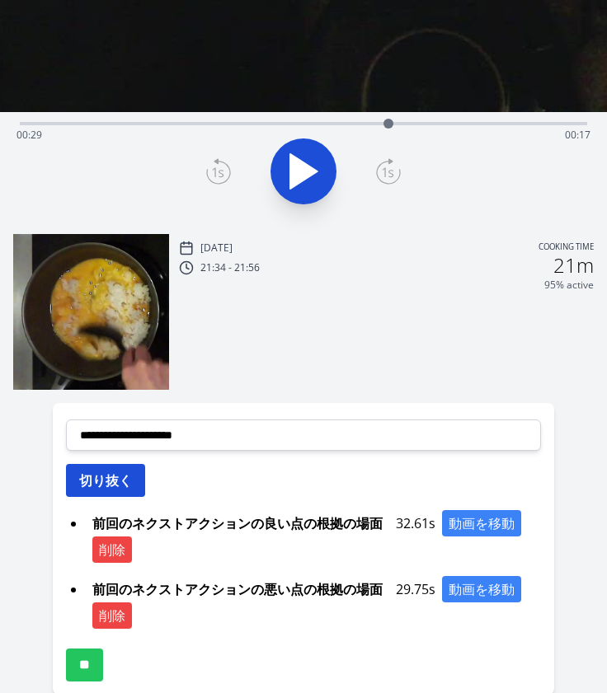
click at [112, 476] on button "切り抜く" at bounding box center [105, 480] width 79 height 33
select select
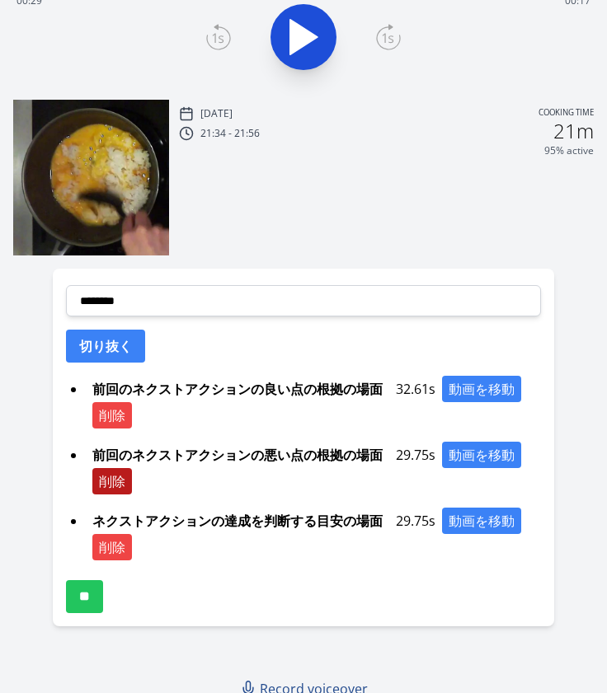
scroll to position [408, 0]
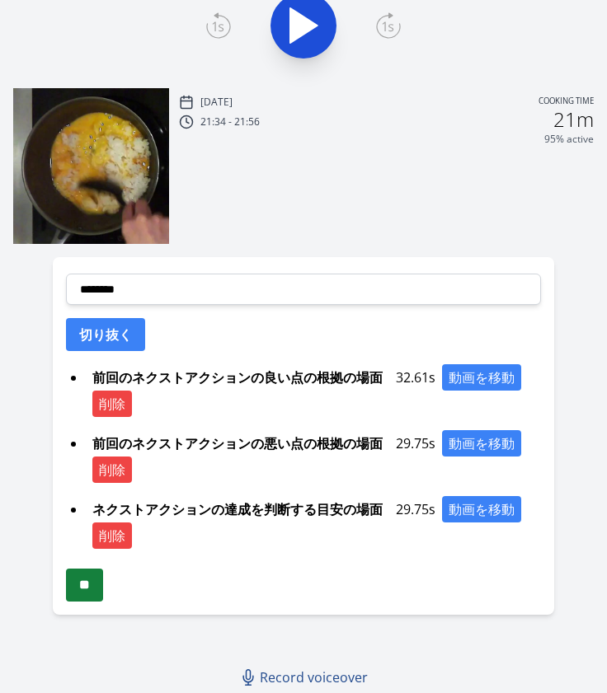
click at [103, 595] on input "**" at bounding box center [84, 585] width 37 height 33
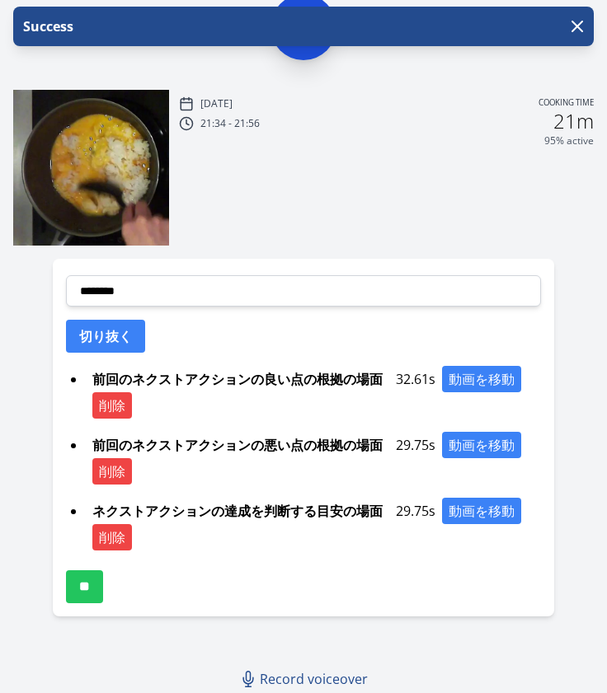
scroll to position [408, 0]
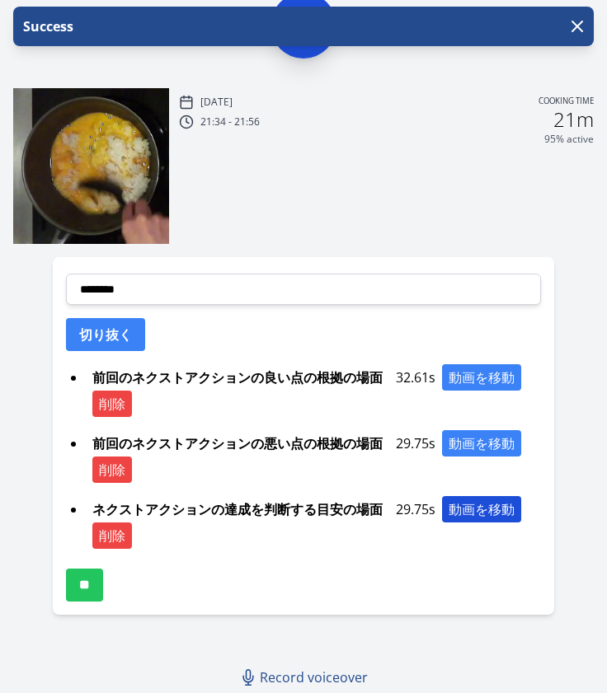
click at [463, 504] on button "動画を移動" at bounding box center [481, 509] width 79 height 26
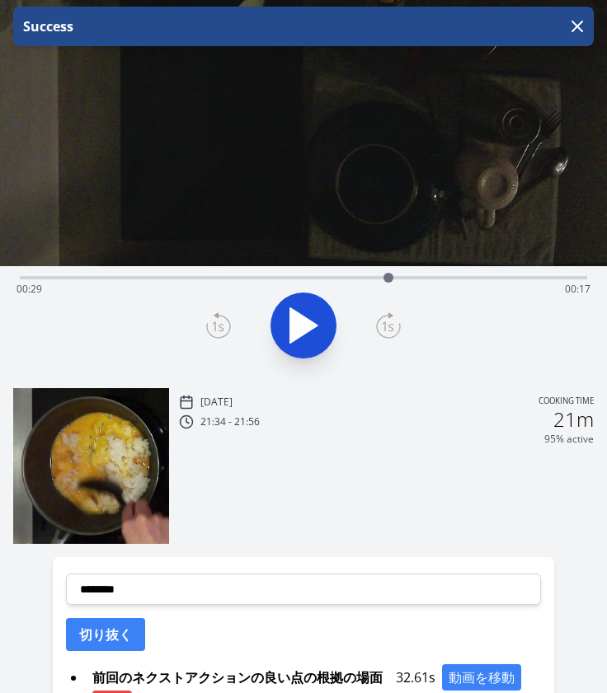
scroll to position [0, 0]
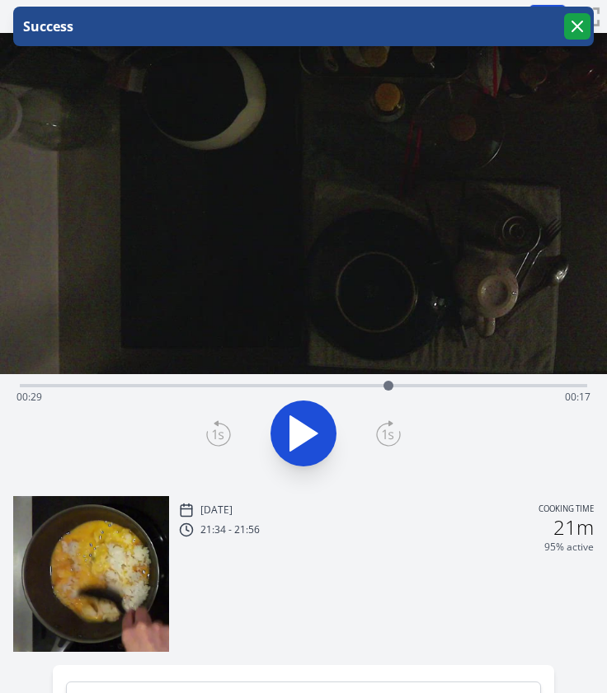
click at [583, 23] on icon "button" at bounding box center [577, 26] width 20 height 20
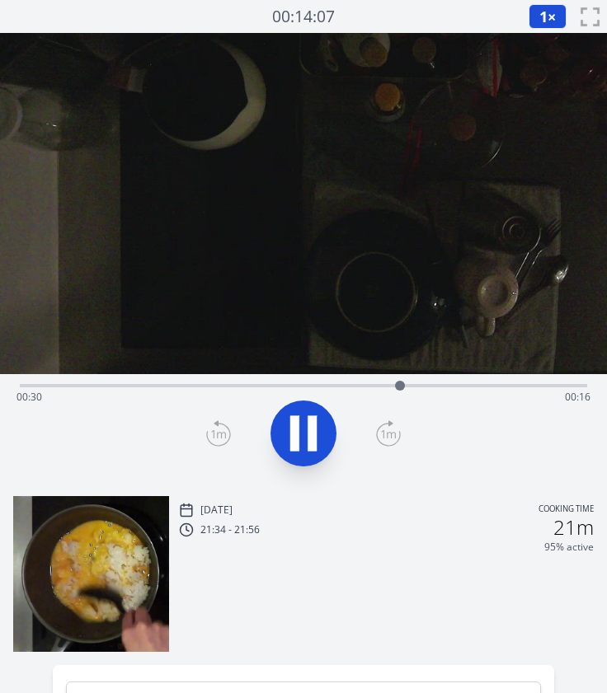
scroll to position [408, 0]
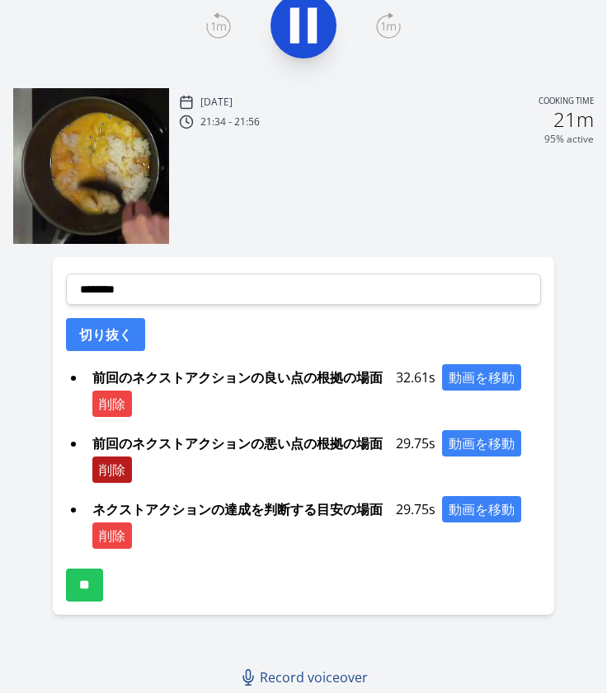
click at [122, 466] on button "削除" at bounding box center [112, 470] width 40 height 26
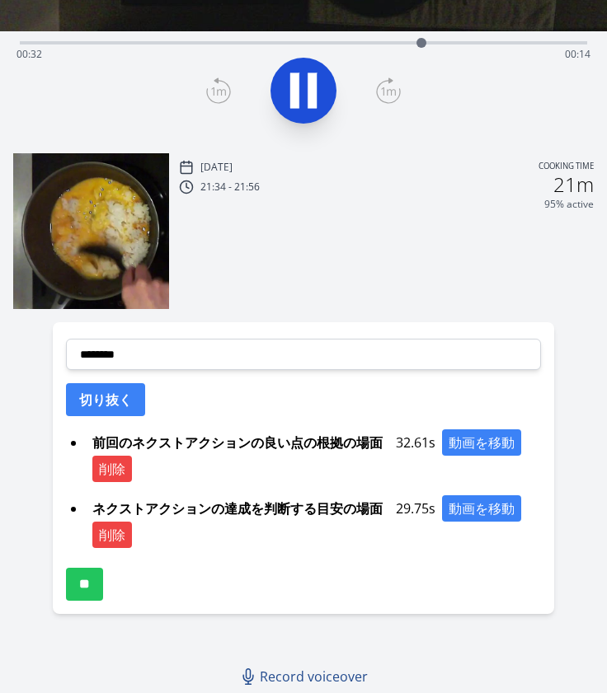
scroll to position [342, 0]
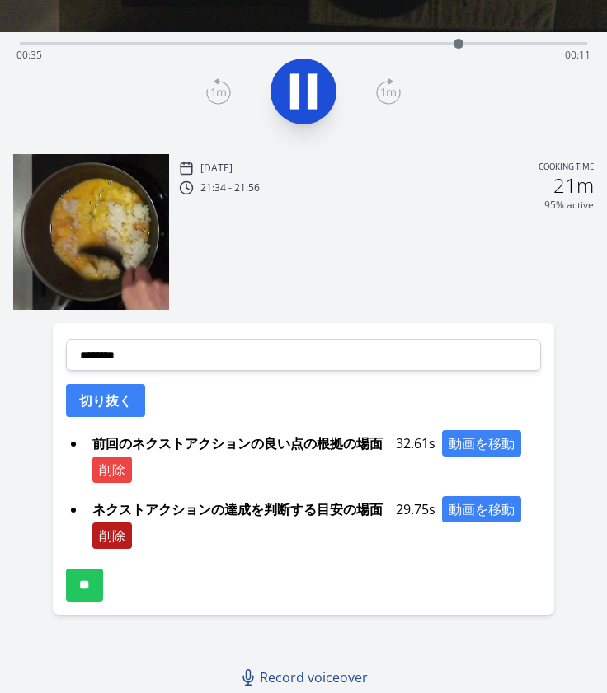
click at [113, 533] on button "削除" at bounding box center [112, 536] width 40 height 26
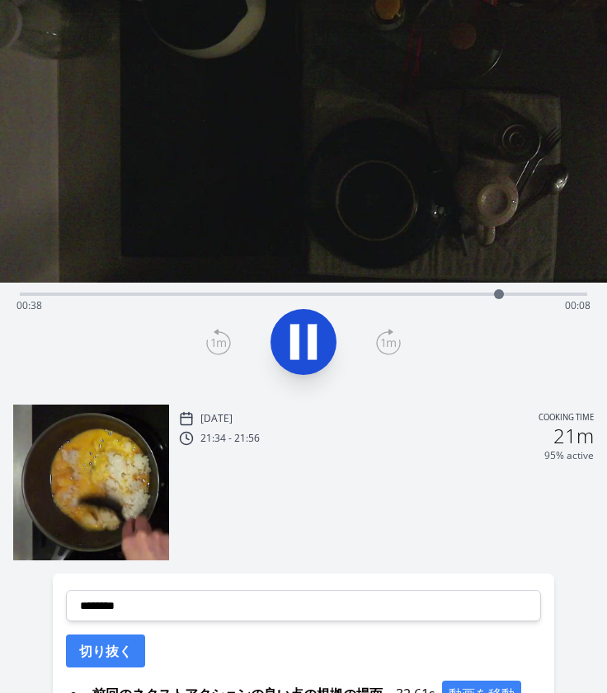
scroll to position [0, 0]
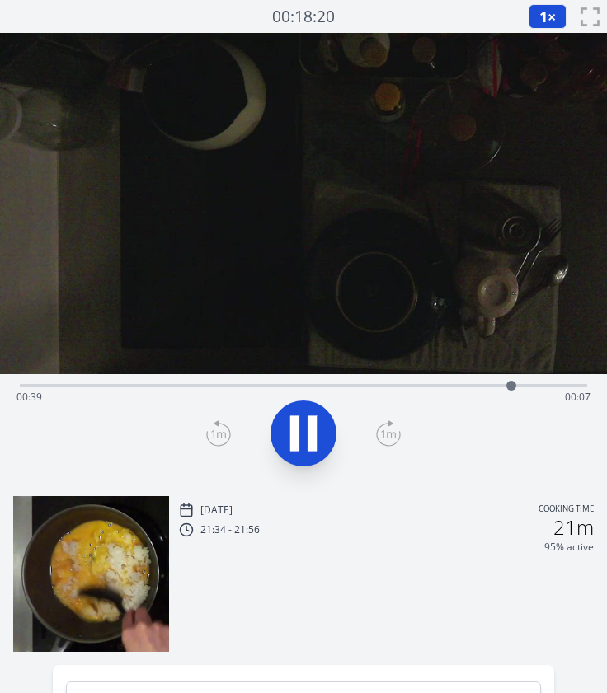
click at [302, 381] on div "Time elapsed: 00:39 Time remaining: 00:07" at bounding box center [303, 384] width 567 height 20
click at [330, 385] on div at bounding box center [327, 386] width 10 height 10
click at [357, 384] on div "Time elapsed: 00:25 Time remaining: 00:21" at bounding box center [303, 397] width 574 height 26
click at [380, 382] on div "Time elapsed: 00:27 Time remaining: 00:18" at bounding box center [303, 384] width 567 height 20
click at [275, 457] on div at bounding box center [303, 433] width 587 height 79
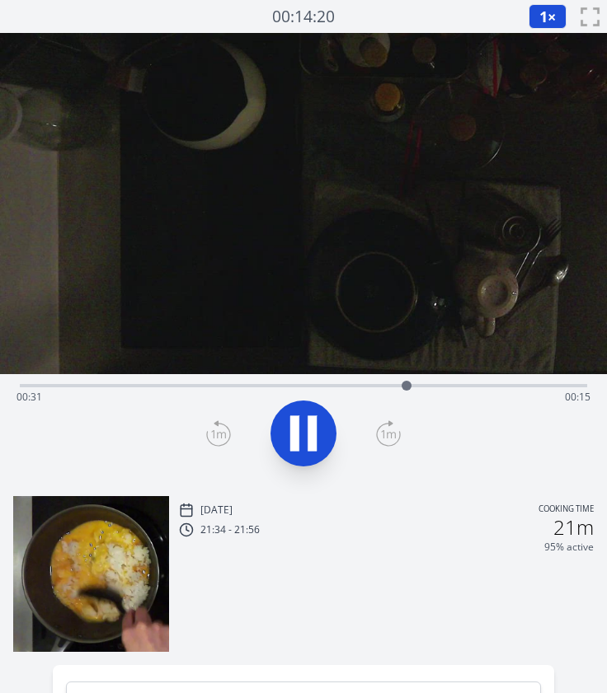
click at [386, 384] on div "Time elapsed: 00:31 Time remaining: 00:15" at bounding box center [303, 397] width 574 height 26
click at [300, 423] on icon at bounding box center [303, 433] width 46 height 46
click at [379, 385] on div "Time elapsed: 00:30 Time remaining: 00:16" at bounding box center [303, 397] width 574 height 26
click at [387, 438] on icon at bounding box center [388, 433] width 25 height 26
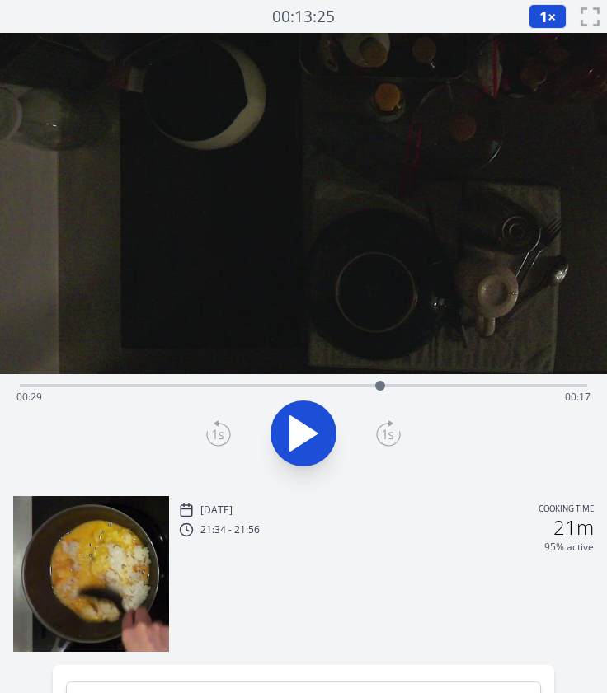
click at [387, 438] on icon at bounding box center [388, 433] width 25 height 26
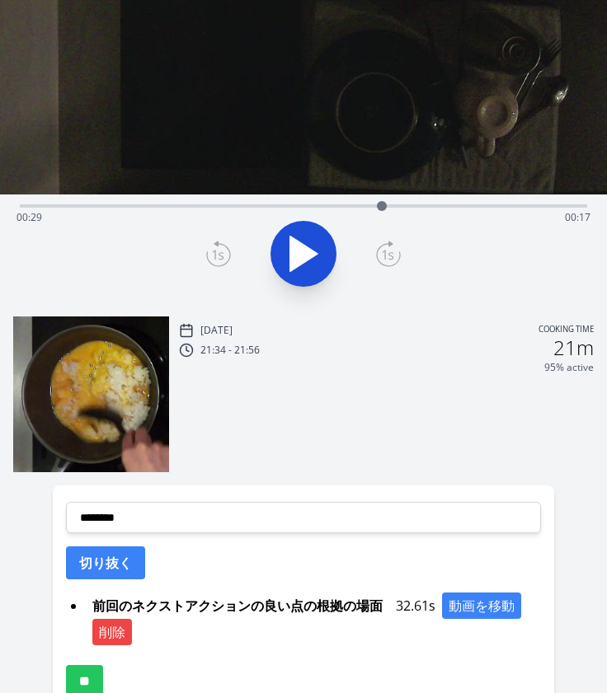
scroll to position [226, 0]
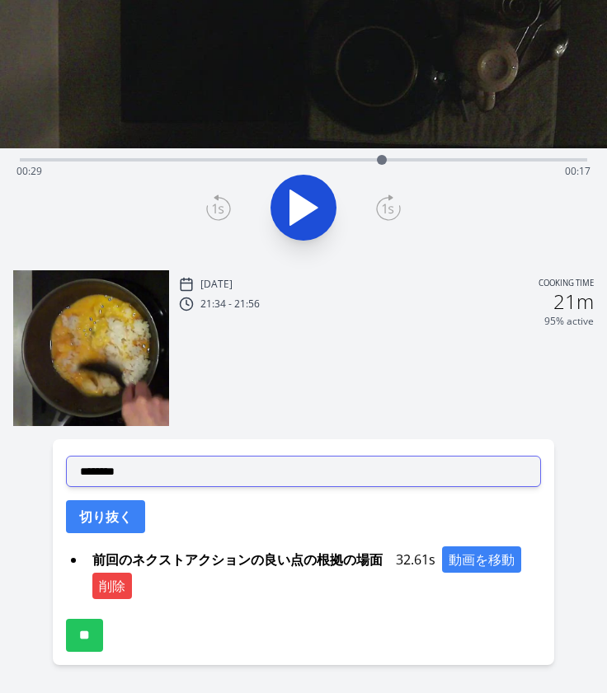
click at [197, 464] on select "**********" at bounding box center [303, 471] width 475 height 31
select select "**********"
click at [66, 456] on select "**********" at bounding box center [303, 471] width 475 height 31
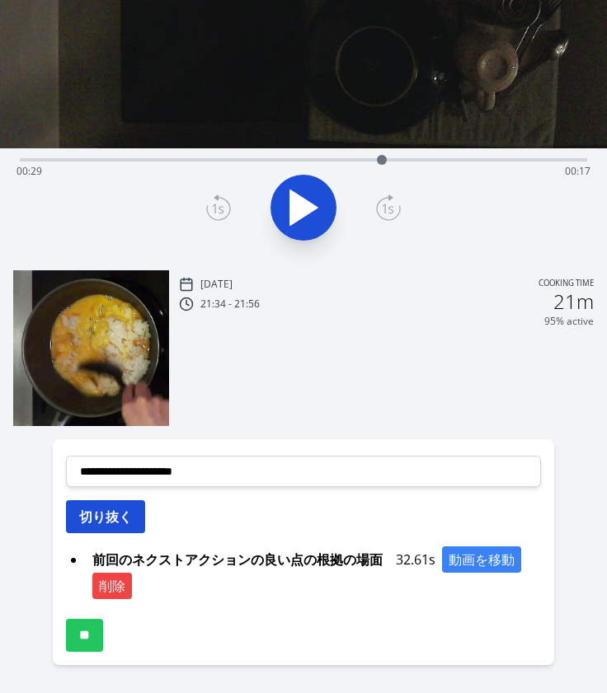
click at [95, 508] on button "切り抜く" at bounding box center [105, 516] width 79 height 33
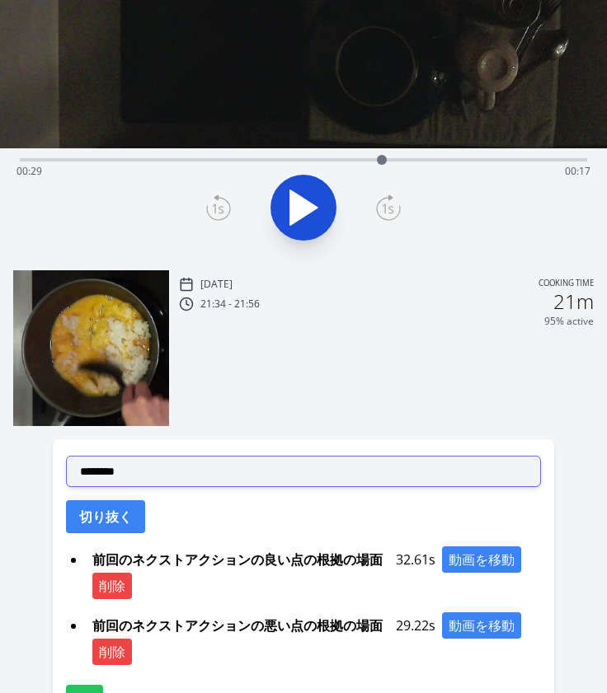
click at [114, 479] on select "**********" at bounding box center [303, 471] width 475 height 31
select select "**********"
click at [66, 456] on select "**********" at bounding box center [303, 471] width 475 height 31
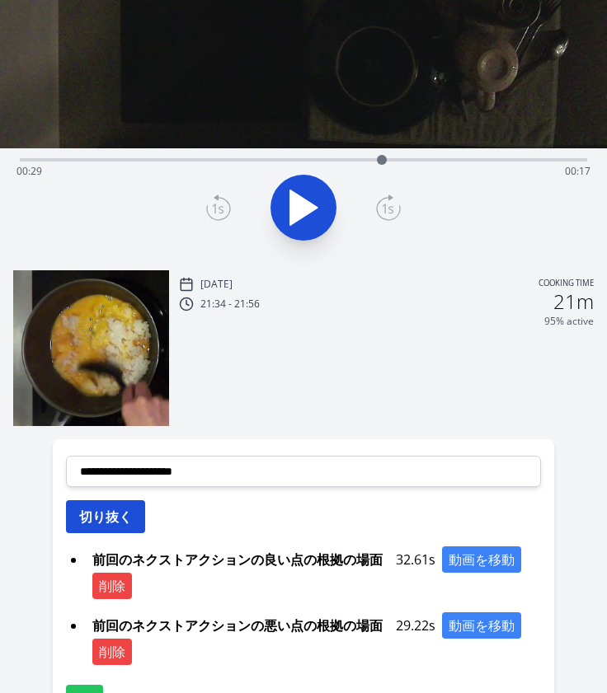
click at [97, 517] on button "切り抜く" at bounding box center [105, 516] width 79 height 33
select select
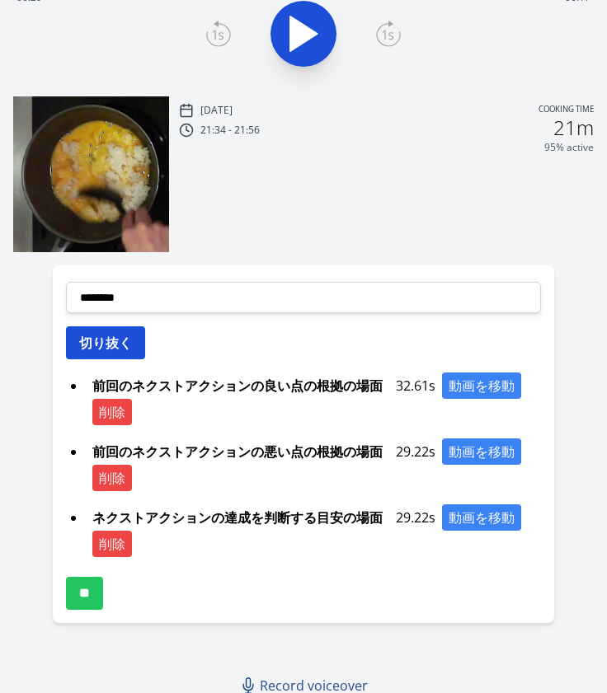
scroll to position [408, 0]
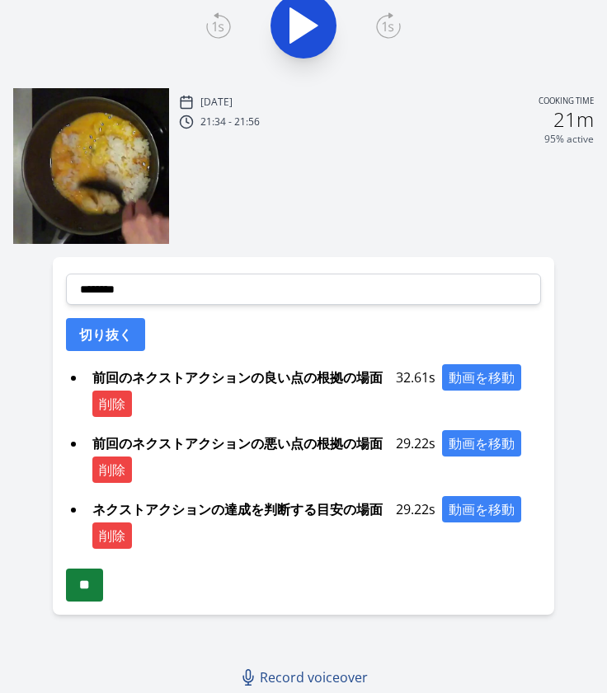
click at [81, 581] on input "**" at bounding box center [84, 585] width 37 height 33
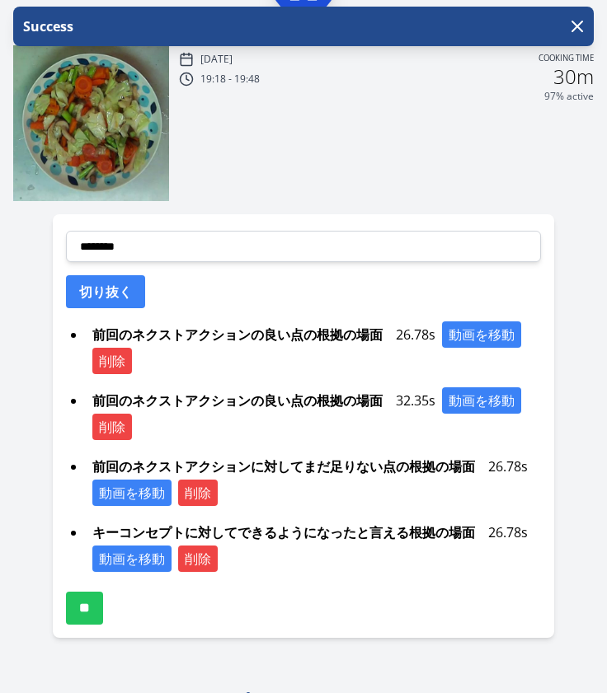
scroll to position [474, 0]
